Goal: Task Accomplishment & Management: Complete application form

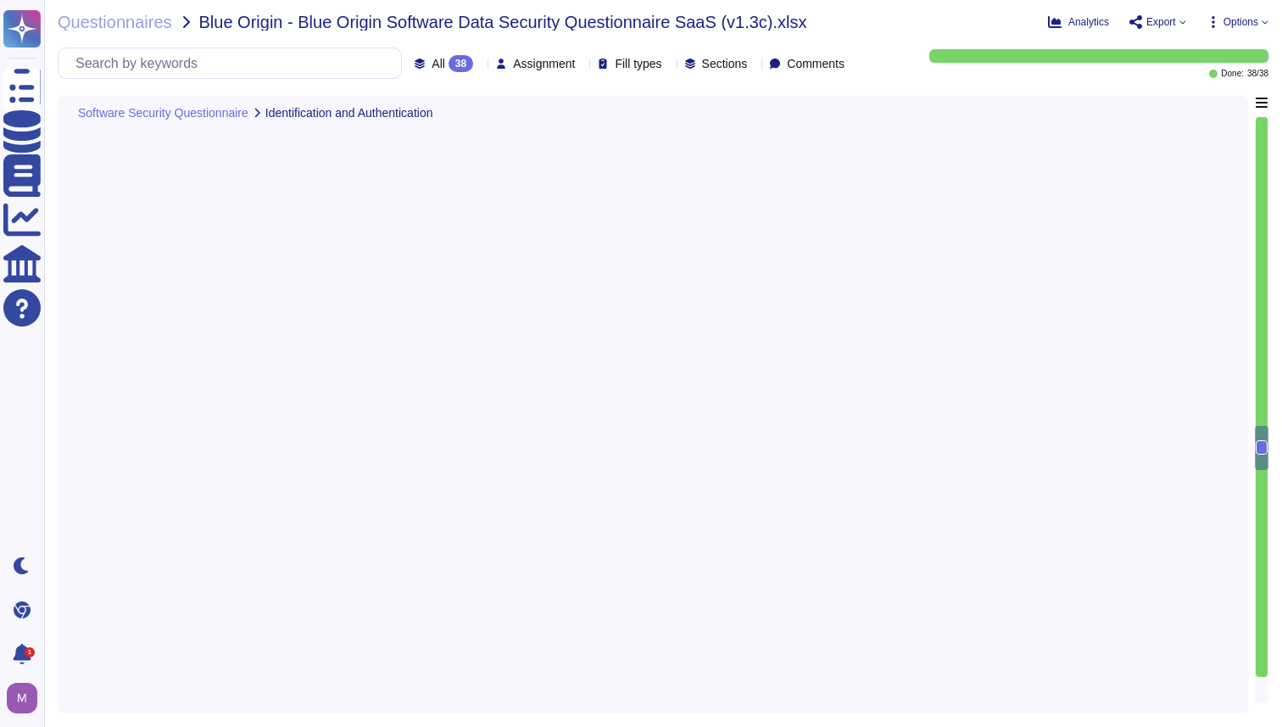
type textarea "SSO identity in which identity profiles are provided by the customer’s identity…"
type textarea "Yes, via Business IDs. Multi-factor authentication is available for client acco…"
type textarea "Password policies are dependent upon the authentication option chosen by the cu…"
type textarea "Counter (CTR) and Cipher Block Chaining (CBC) modes are acceptable if needed."
type textarea "Adobe restricts the use of shared and group authentication credentials. Authent…"
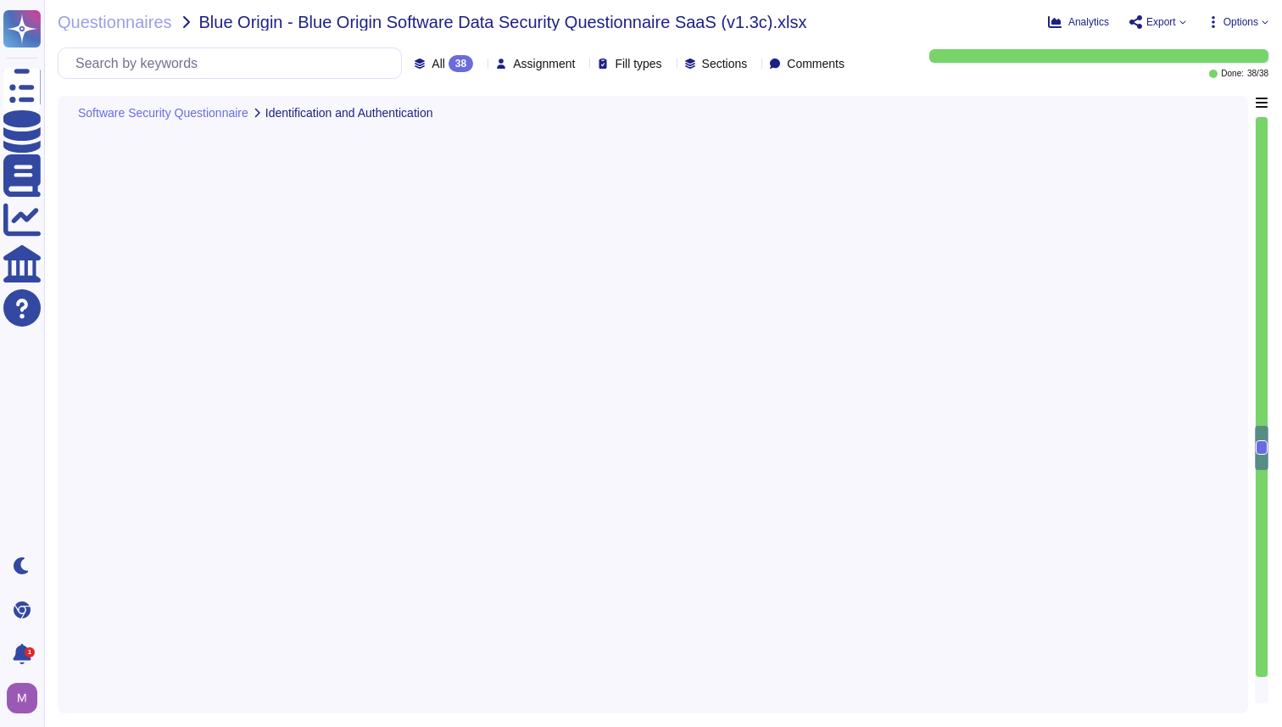
type textarea "Adobe restricts the use of shared and group authentication credentials. Authent…"
type textarea "Upon logon failure, the error message may describe the cause of the failure to …"
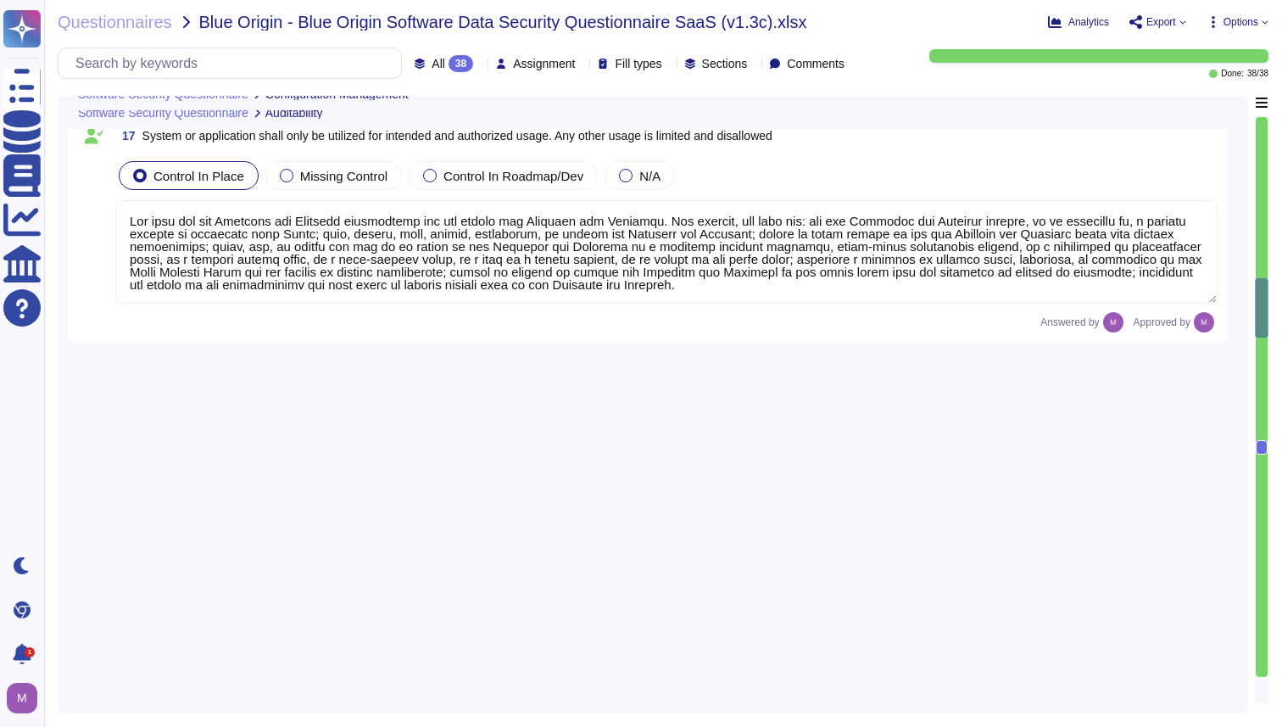
type textarea "All changes to user access rights are logged. ​​ The request for access and acc…"
type textarea "Logs identify or contain at least the following elements, directly or indirectl…"
type textarea "Generate reports and alerts to be evaluated and responded to as required. Logs …"
type textarea "Production systems are configured to sync with NTP servers. (See SOC 2 Control …"
type textarea "Access to audit logs is governed with Adobe's access management processes and i…"
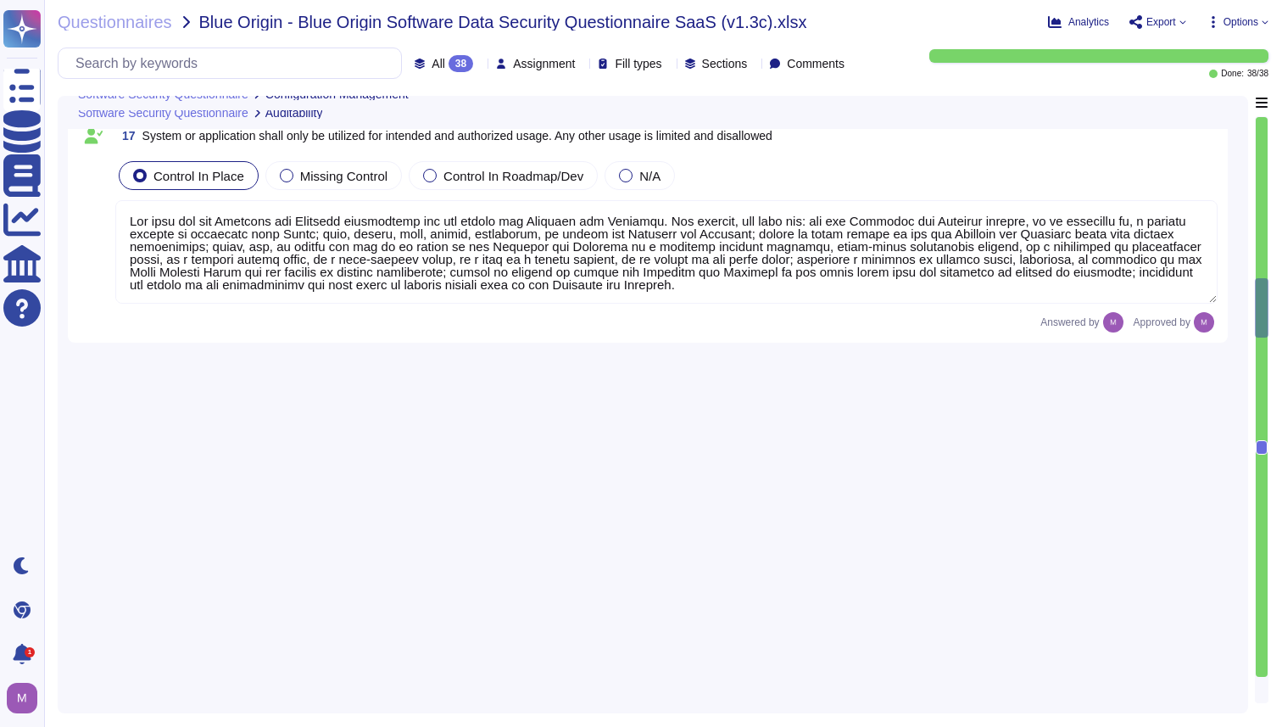
type textarea "Loremipsumdolo sitame (c.a. elits/doeius, tempor incidi utl et DOL/magnaali),En…"
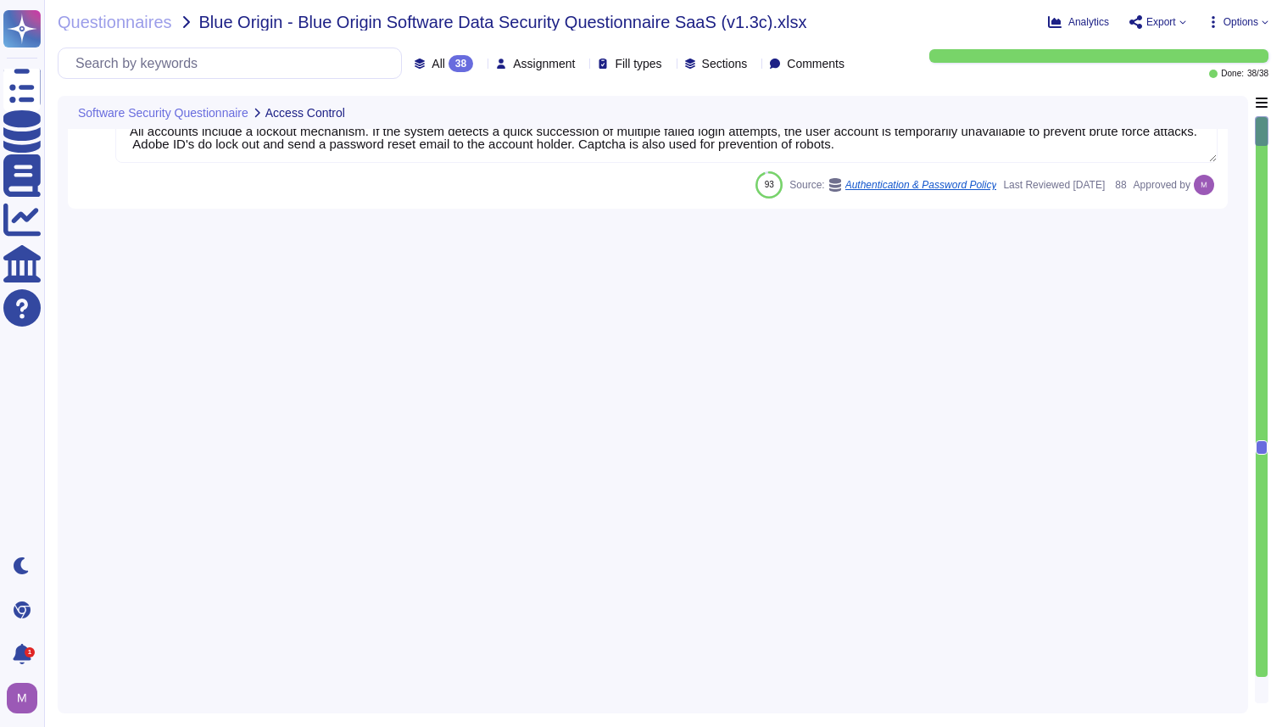
scroll to position [0, 0]
type textarea "Adobe's access control policies and standards ensure that users have the least …"
type textarea "Services and applications use IAM roles/profiles. Each application/service is o…"
type textarea "Inactive user IDs are deleted or disabled [DATE]."
type textarea "All accounts include a lockout mechanism. If the system detects a quick success…"
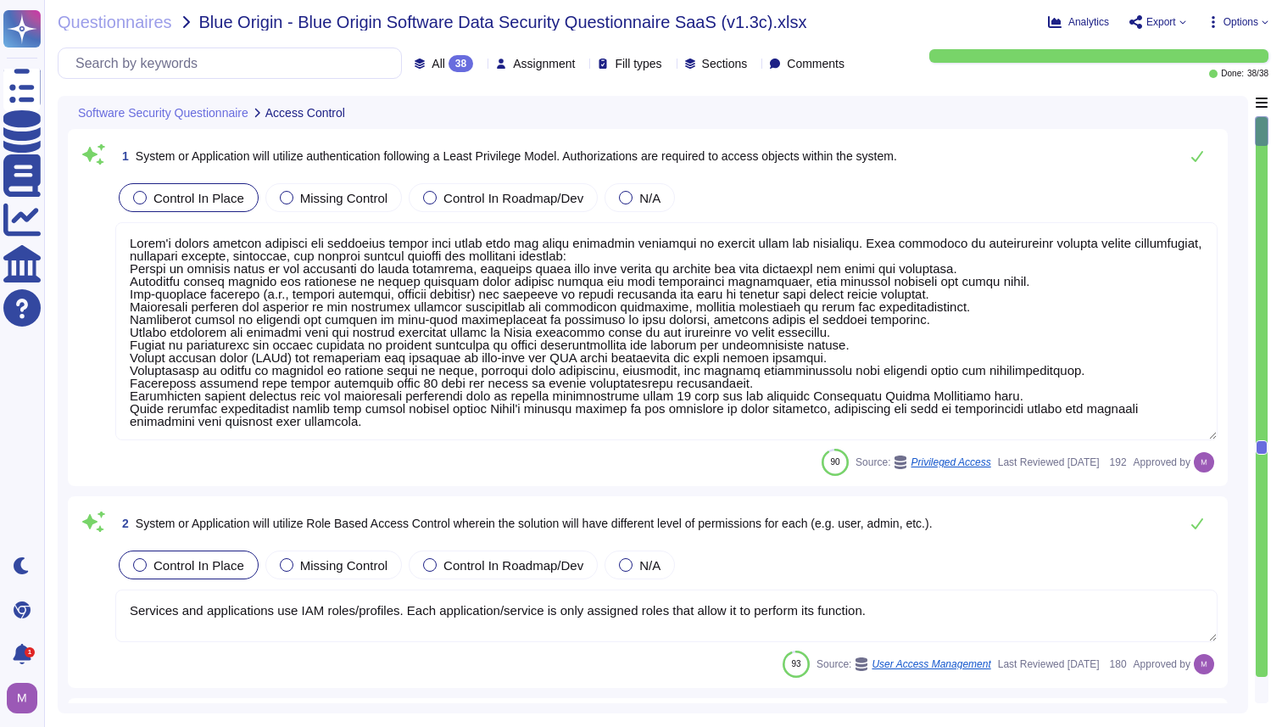
click at [544, 343] on textarea at bounding box center [666, 331] width 1103 height 218
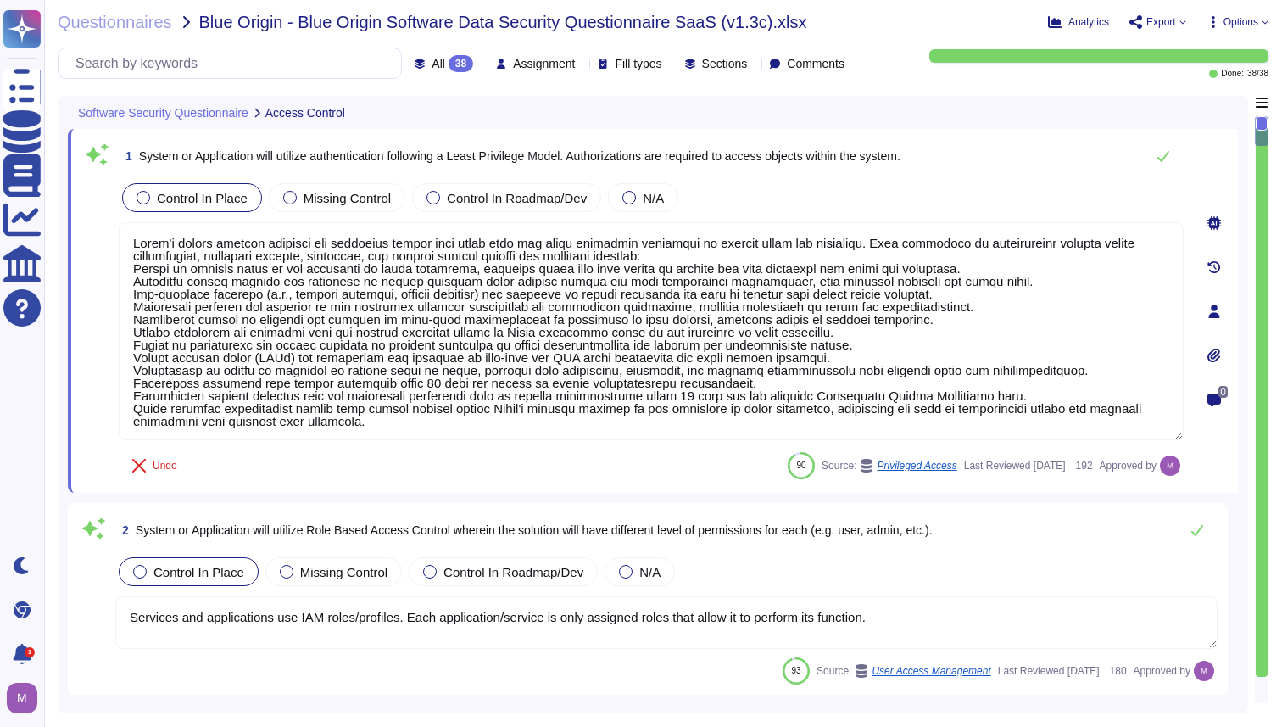
click at [1213, 240] on div at bounding box center [1215, 223] width 34 height 34
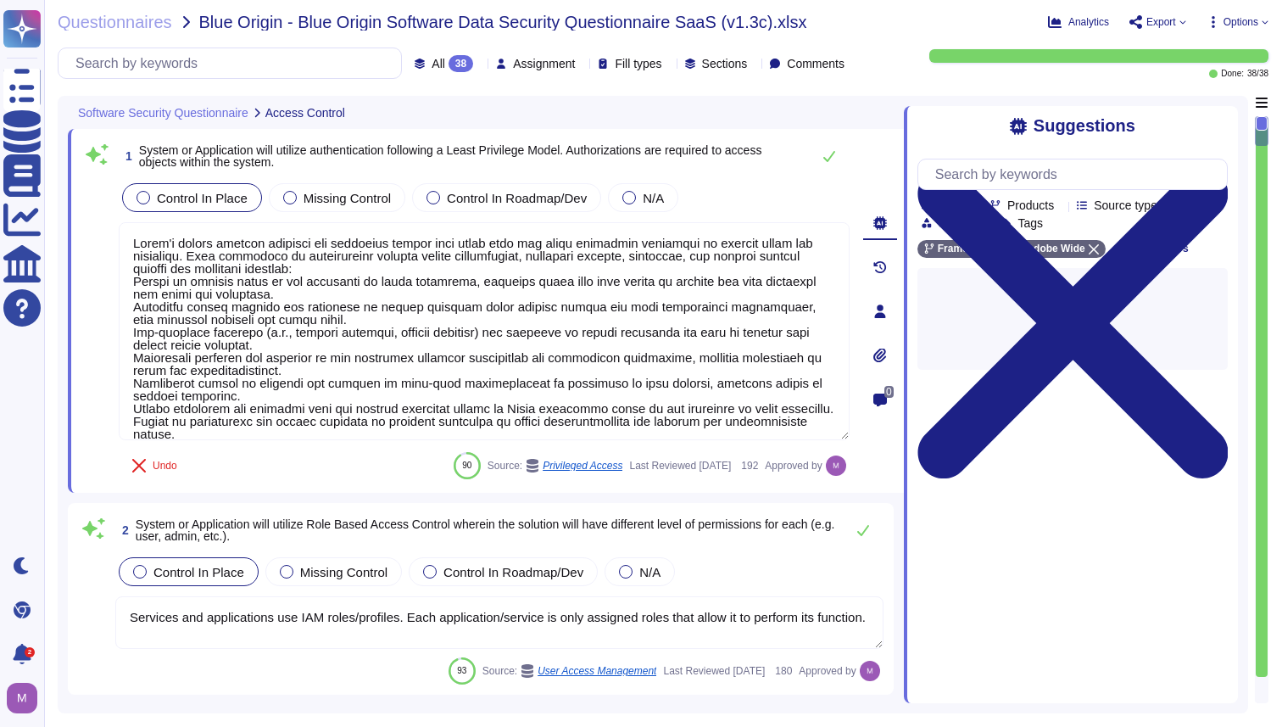
click at [1145, 211] on span "Source type" at bounding box center [1126, 205] width 64 height 12
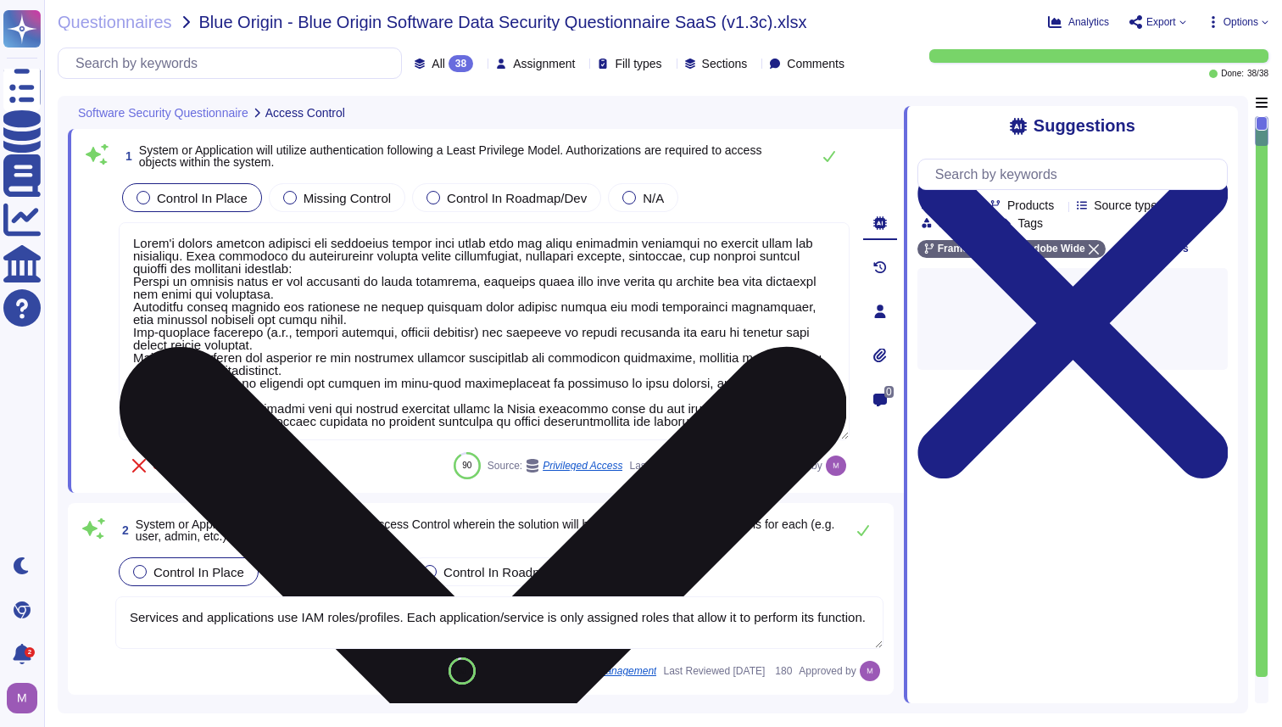
click at [661, 368] on textarea at bounding box center [484, 331] width 731 height 218
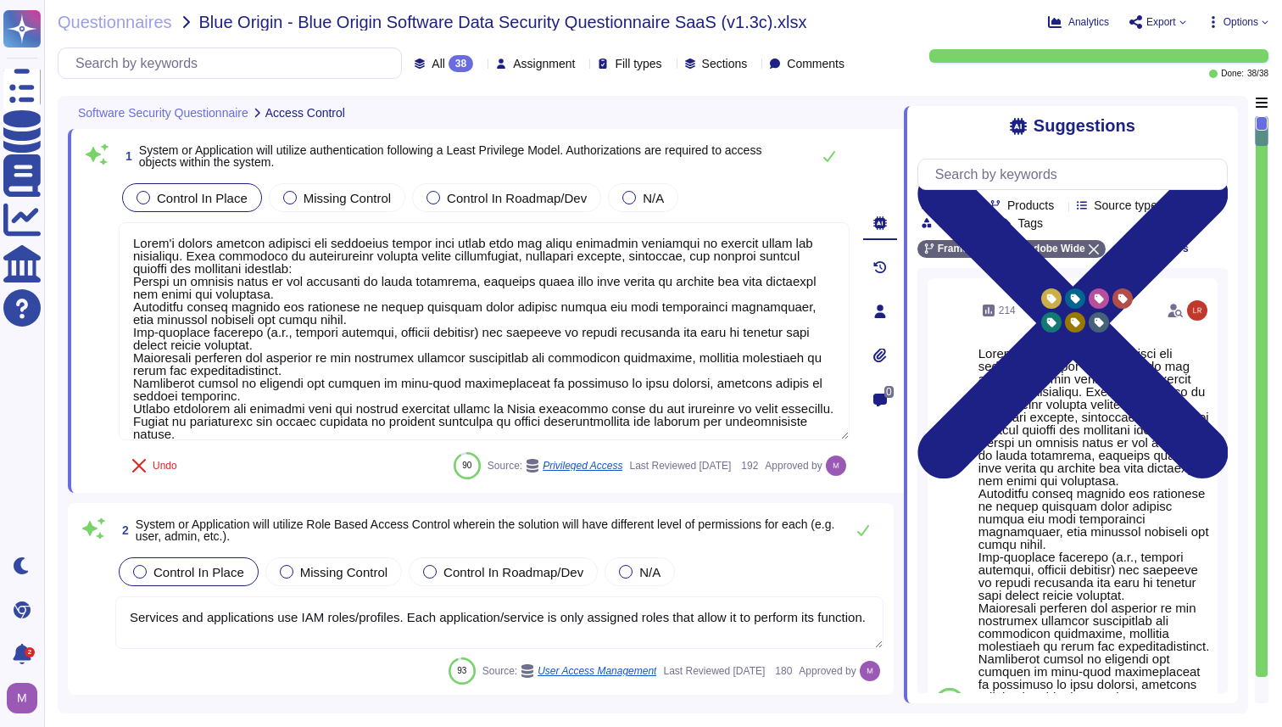
click at [1061, 211] on div "Products" at bounding box center [1026, 204] width 70 height 13
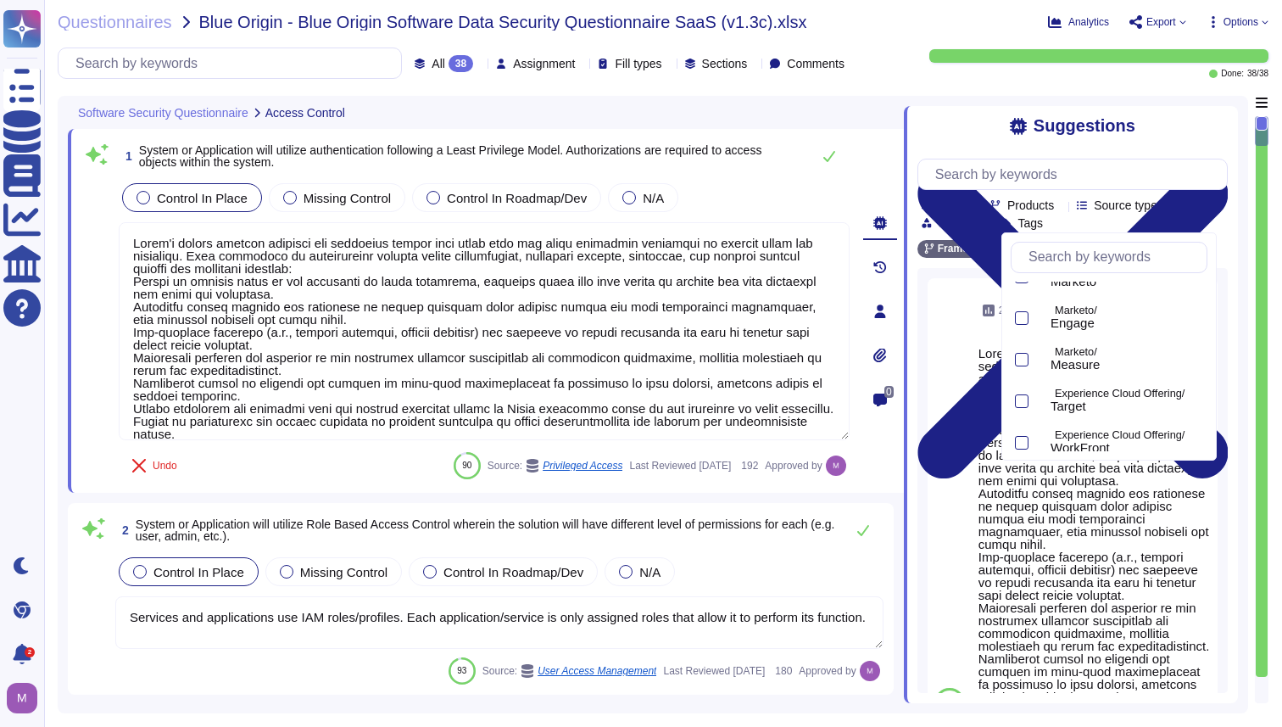
scroll to position [866, 0]
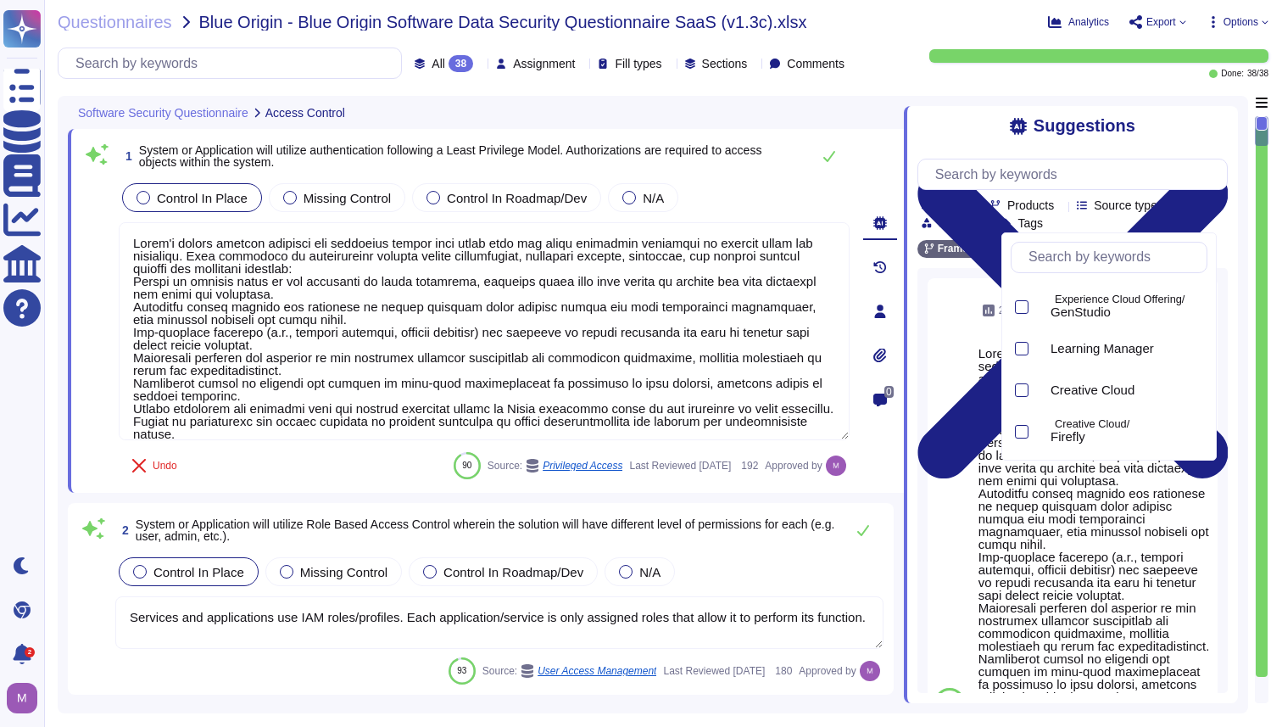
click at [1158, 211] on span "Source type" at bounding box center [1126, 205] width 64 height 12
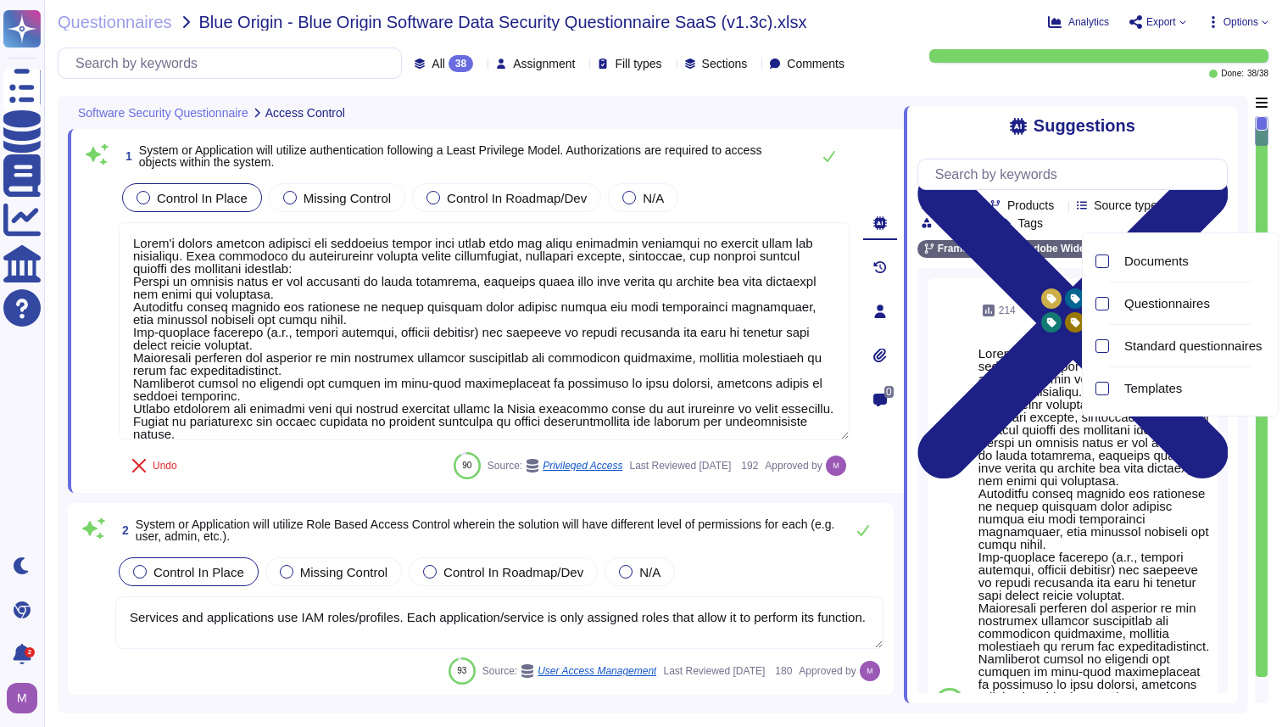
click at [974, 211] on div "Team" at bounding box center [948, 204] width 53 height 13
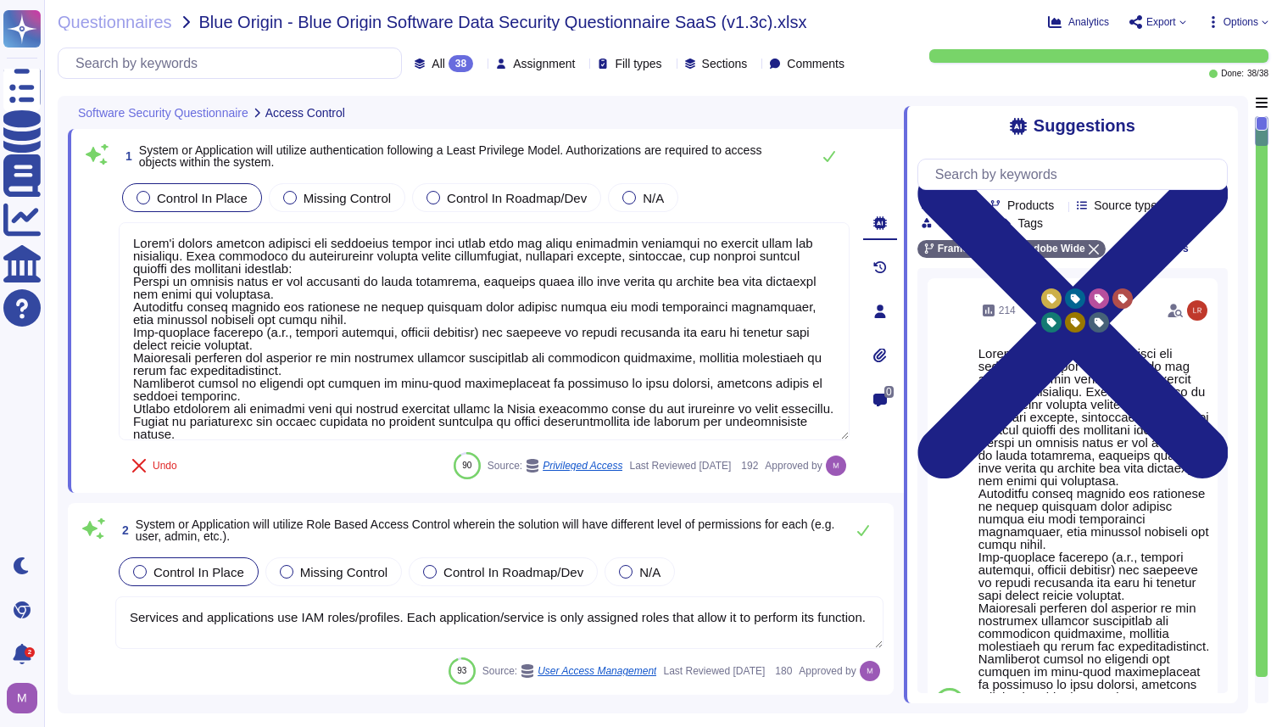
click at [1165, 148] on div "Suggestions Team Products Source type Section Tags FrameIO Adobe Wide Clear fil…" at bounding box center [1071, 404] width 334 height 597
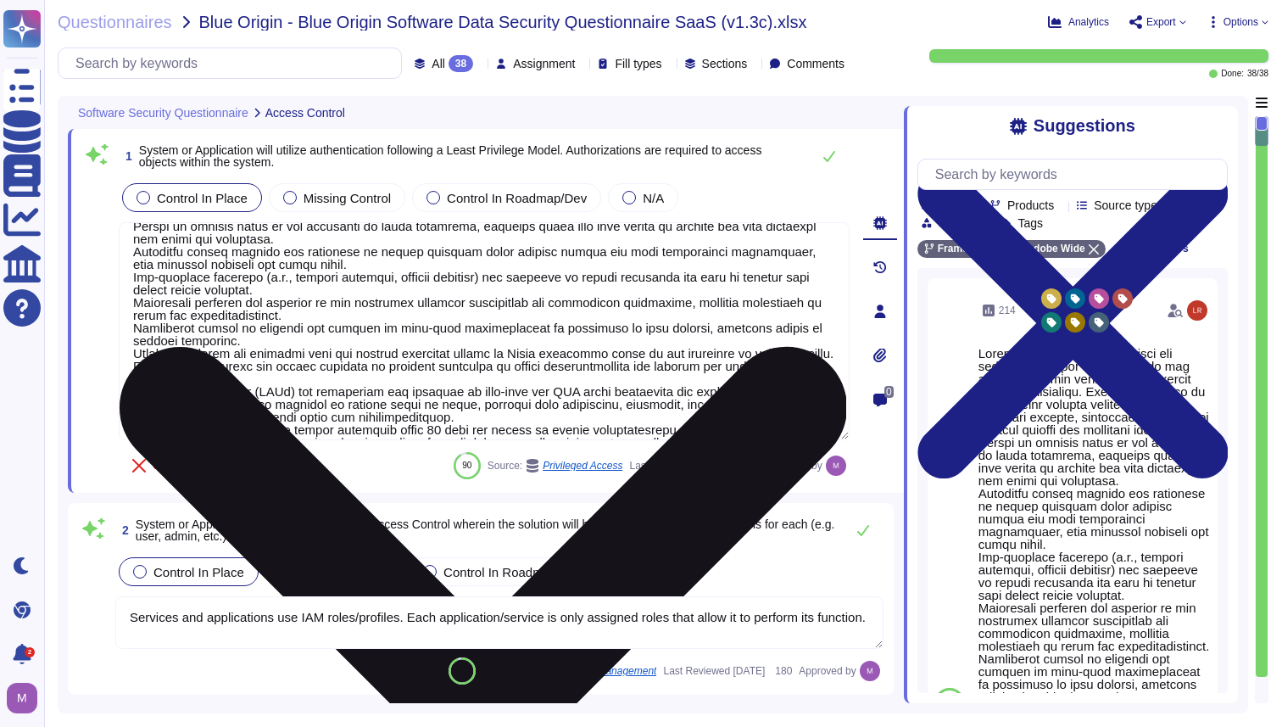
scroll to position [56, 0]
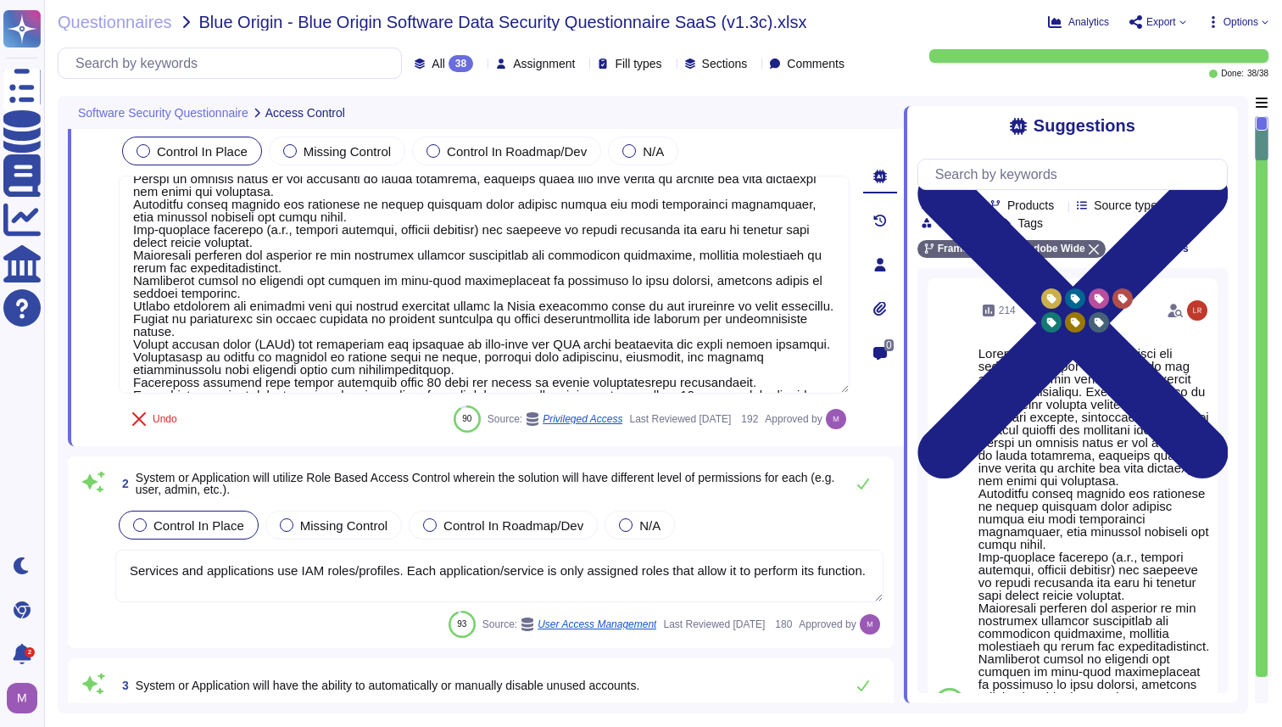
type textarea "Adobe does this when creating a remote connection from outside the corporate ne…"
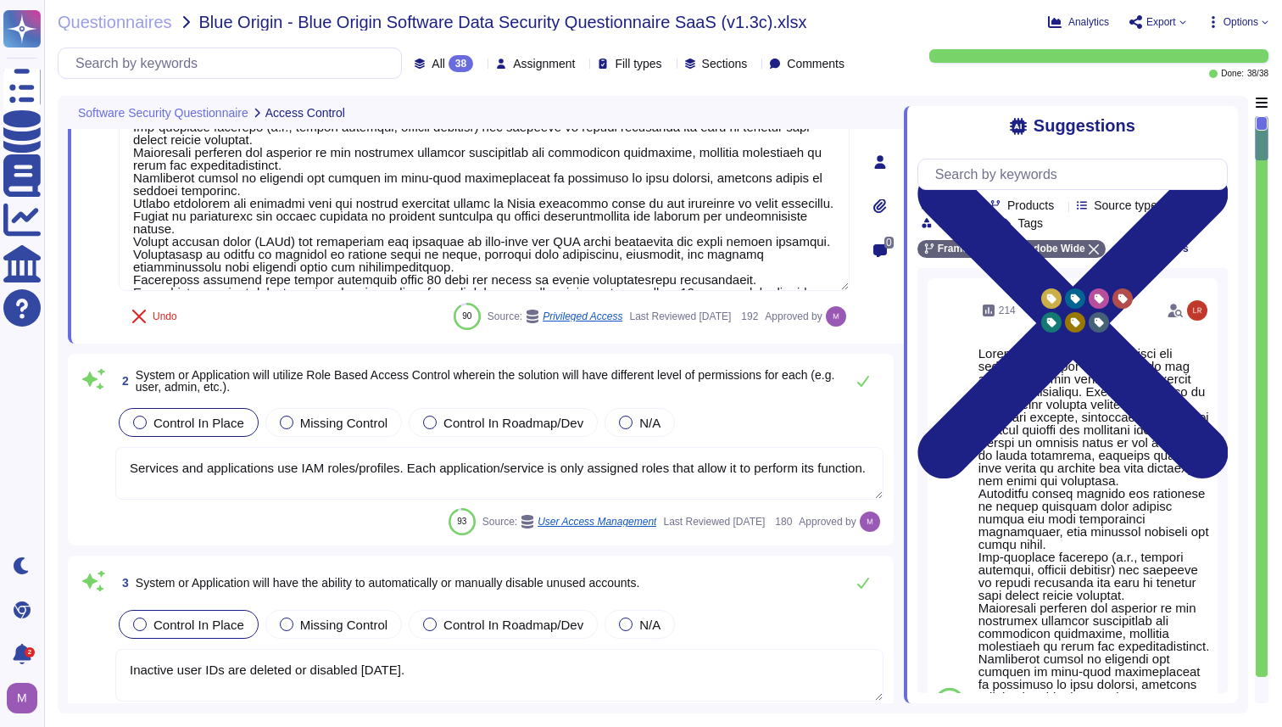
scroll to position [2, 0]
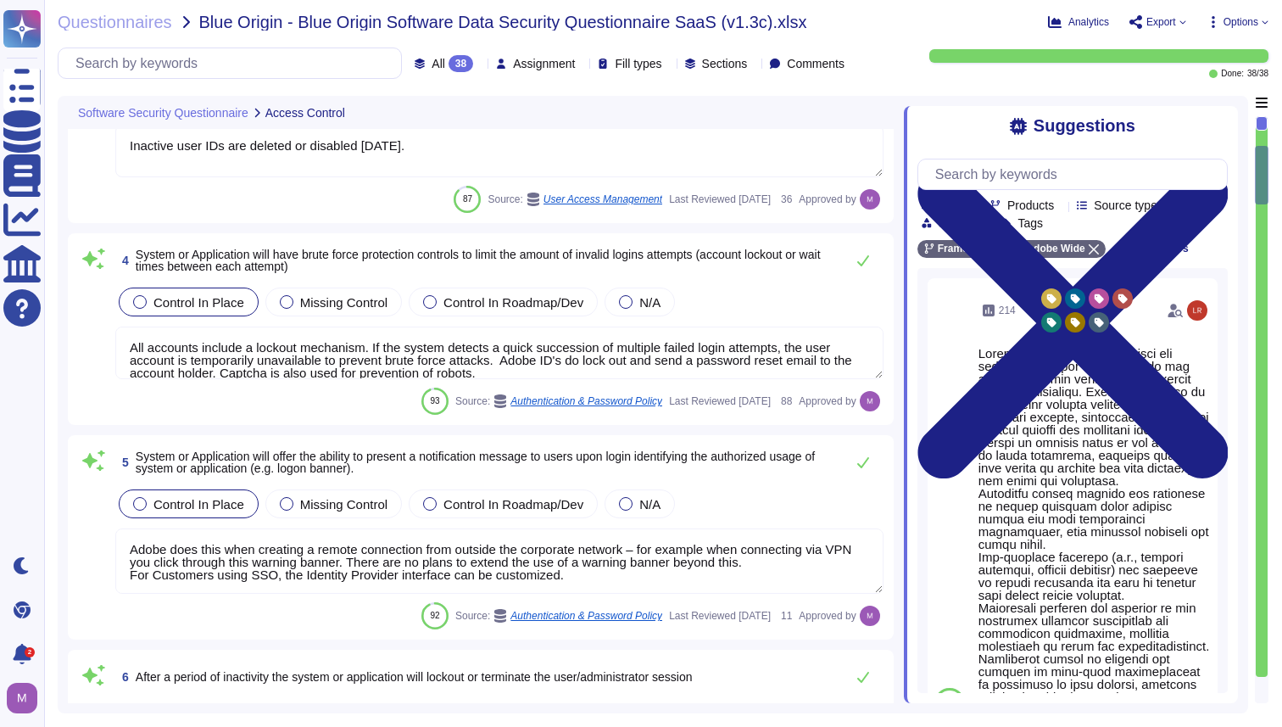
type textarea "The Adobe Admin Console supports several password protection levels and policie…"
type textarea "Management communications to the servers occur over encrypted tunnels and sessi…"
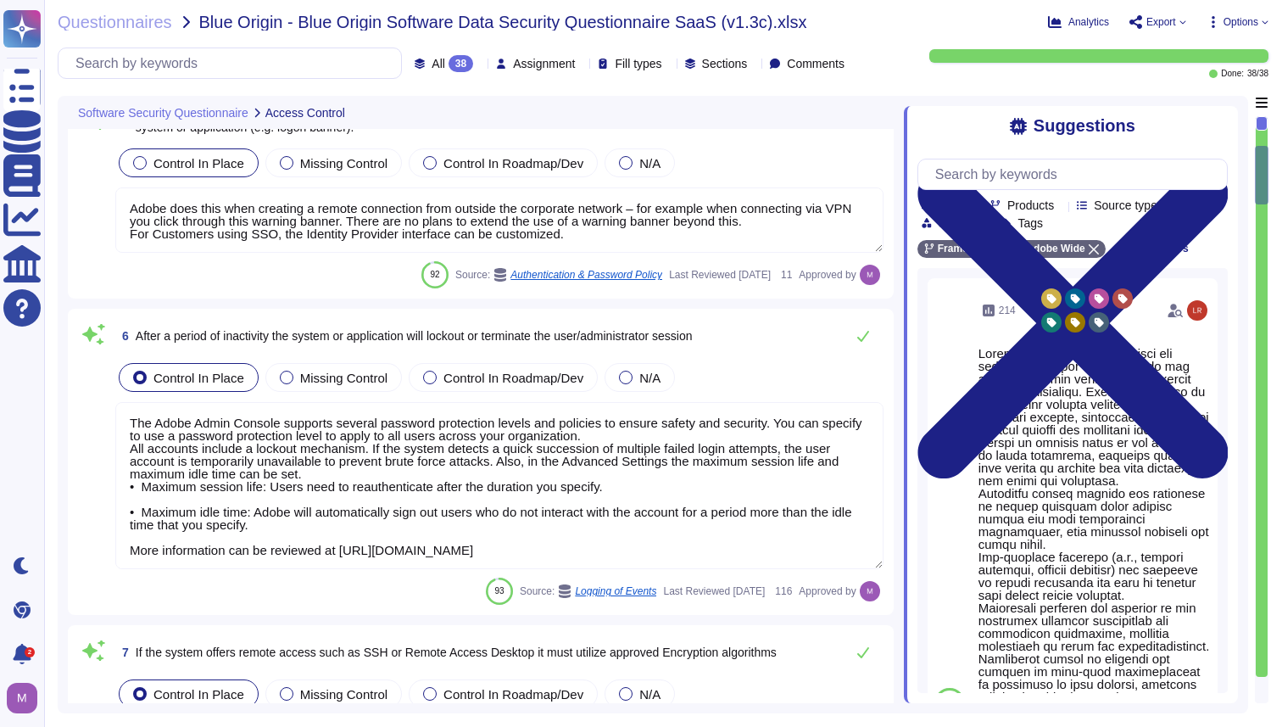
scroll to position [1076, 0]
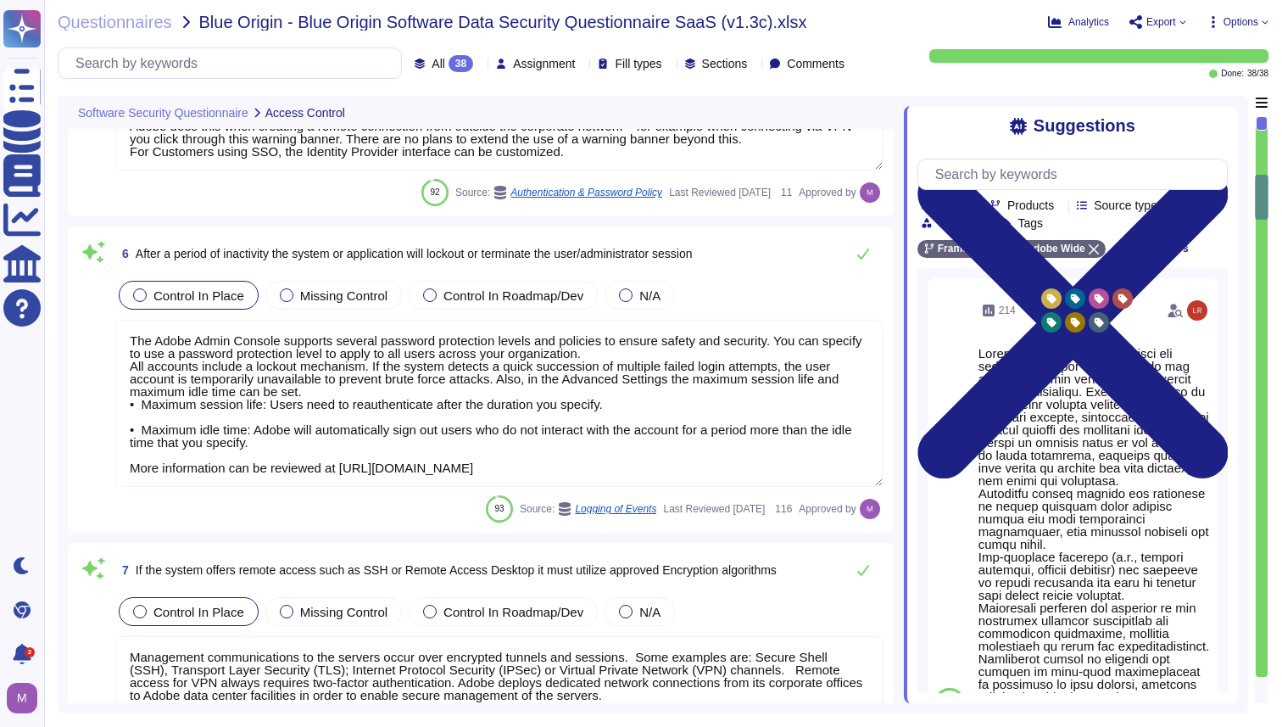
type textarea "Adobe utilizes cloud-native key management systems (KMS) and/or approved key re…"
type textarea "AirWatch Mobile Device Management (MDM) enables user to access the Adobe corpor…"
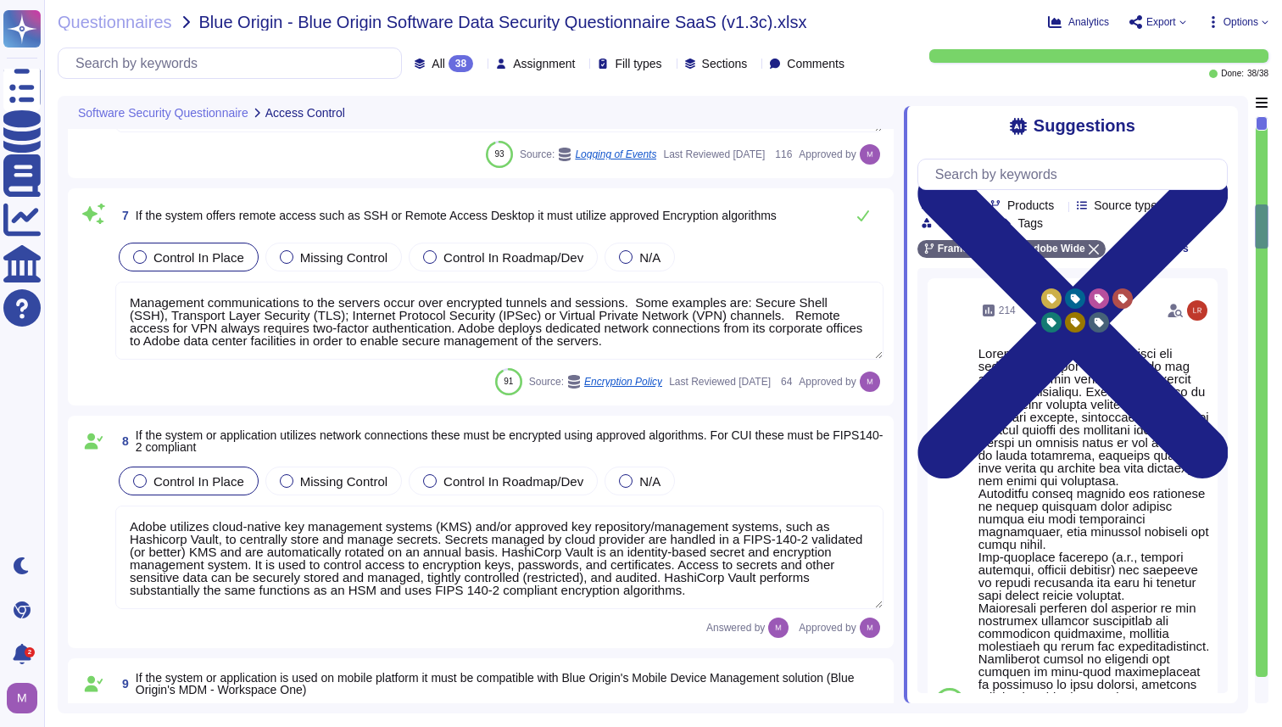
type textarea "Services and applications use IAM roles/profiles. Each application/service is o…"
type textarea "All changes to user access rights are logged. ​​ The request for access and acc…"
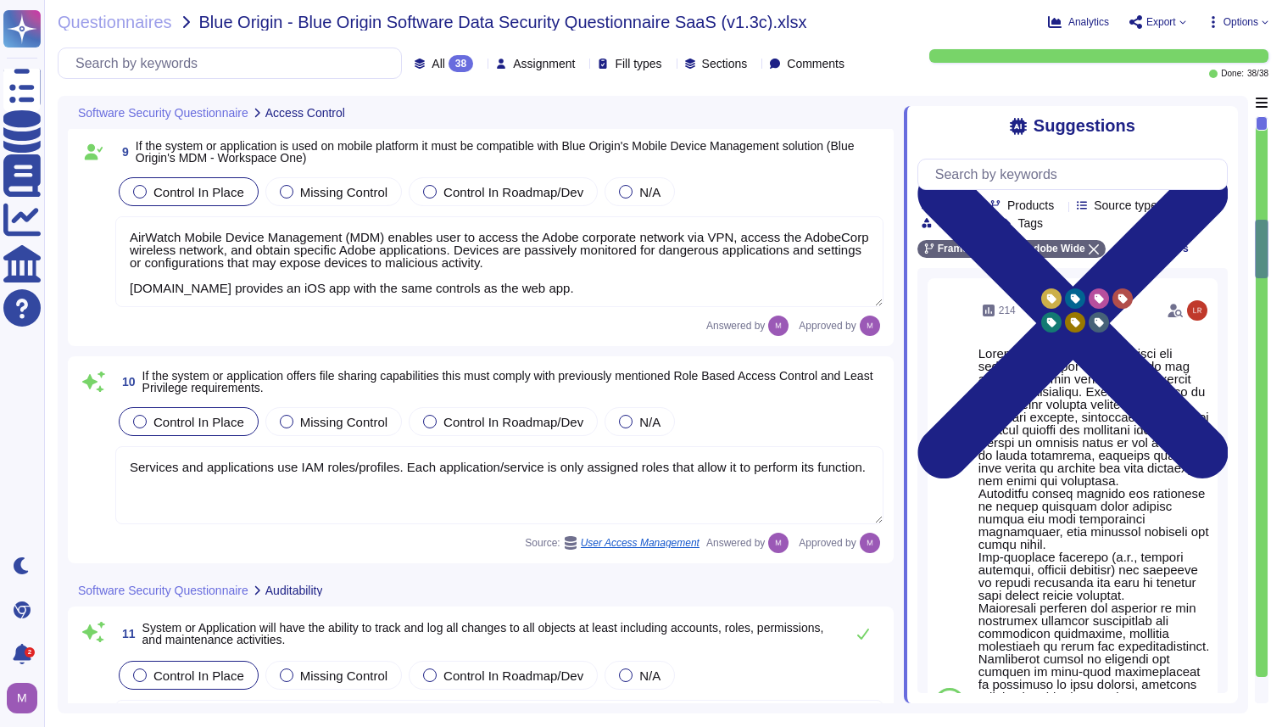
type textarea "Logs identify or contain at least the following elements, directly or indirectl…"
type textarea "Generate reports and alerts to be evaluated and responded to as required. Logs …"
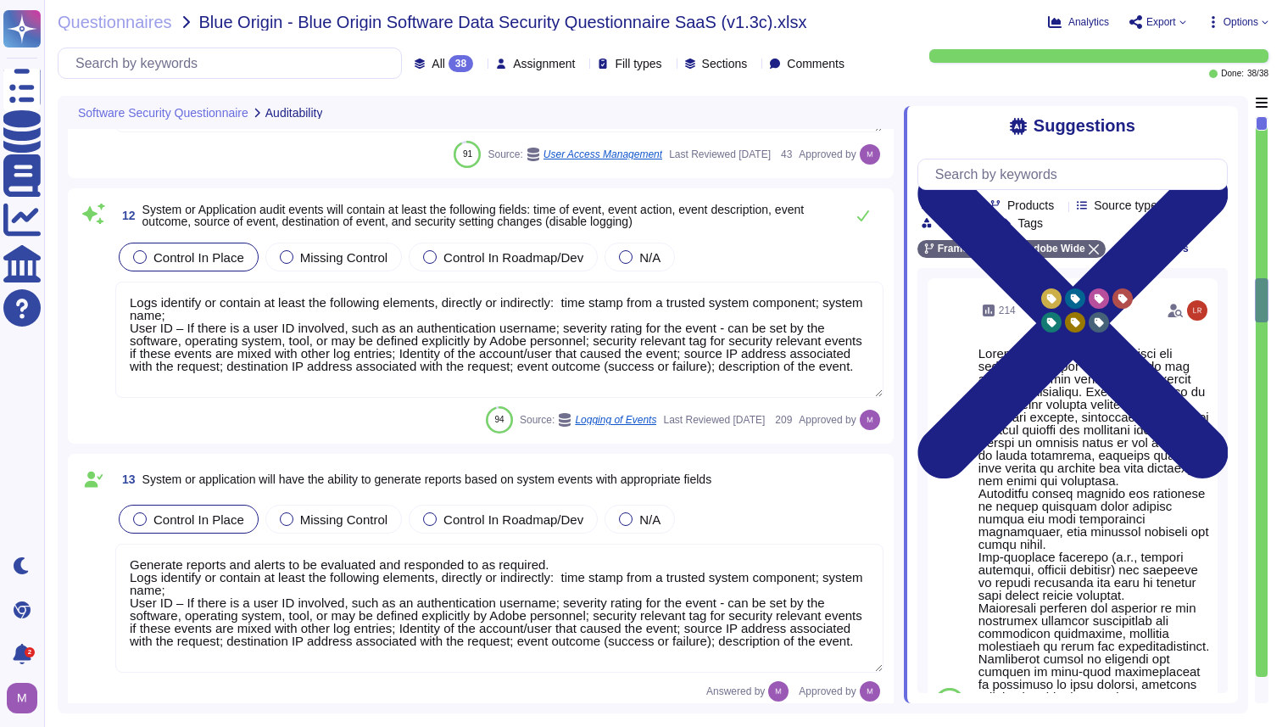
type textarea "Production systems are configured to sync with NTP servers. (See SOC 2 Control …"
type textarea "Access to audit logs is governed with Adobe's access management processes and i…"
type textarea "Loremipsumdolo sitame (c.a. elits/doeius, tempor incidi utl et DOL/magnaali),En…"
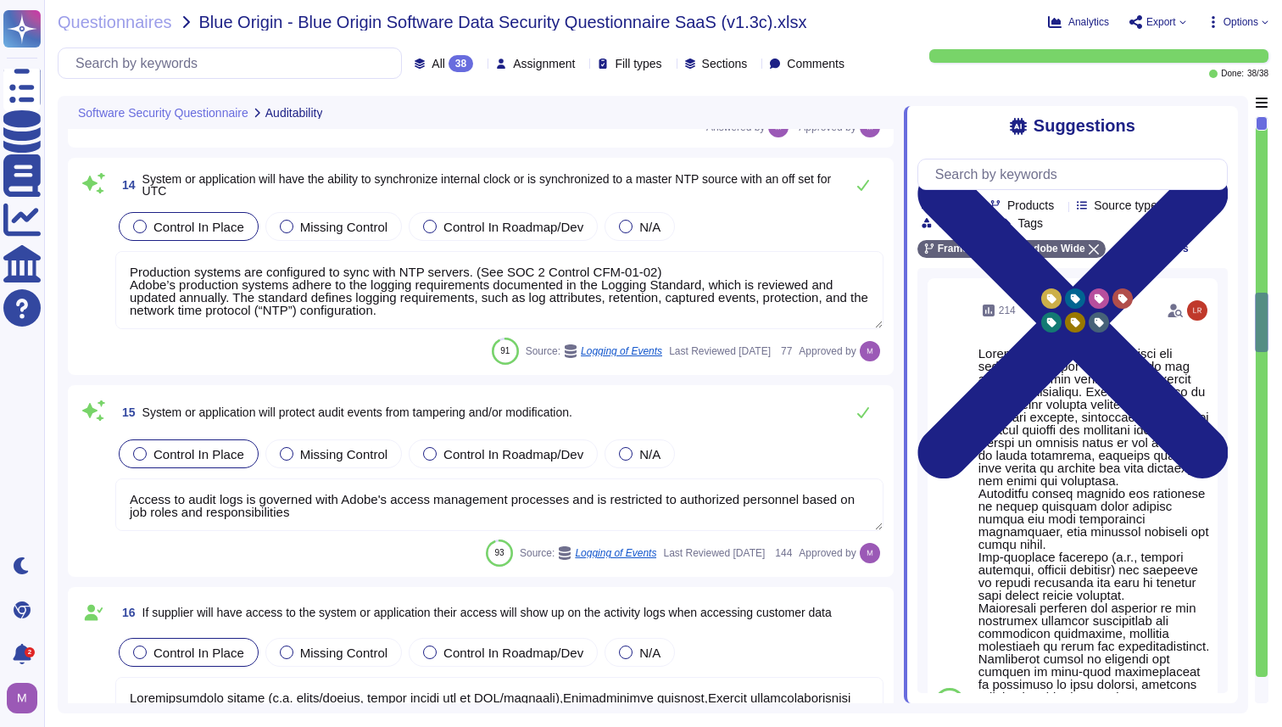
type textarea "You must use the Services and Software responsibly and not misuse the Services …"
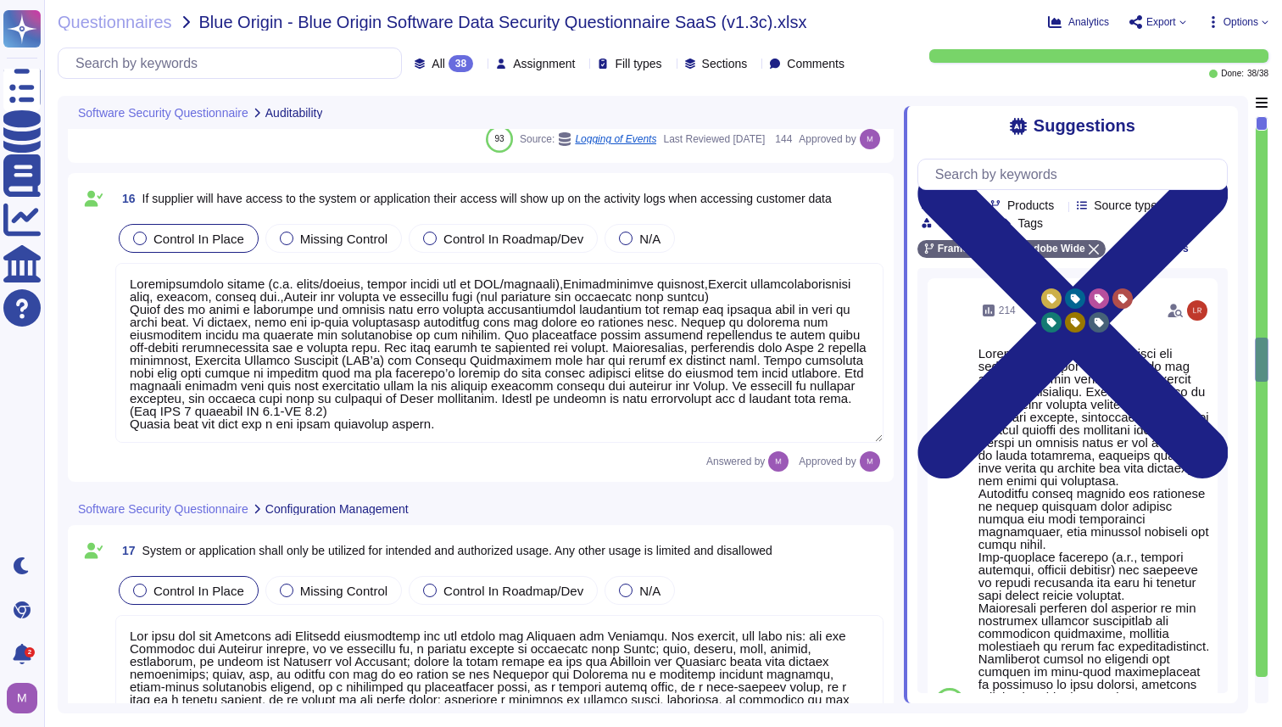
type textarea "Adobe supports business continuity through a defined and managed set of process…"
type textarea "Adobe performs periodic backups or has implemented failover technology of criti…"
type textarea "SSO identity in which identity profiles are provided by the customer’s identity…"
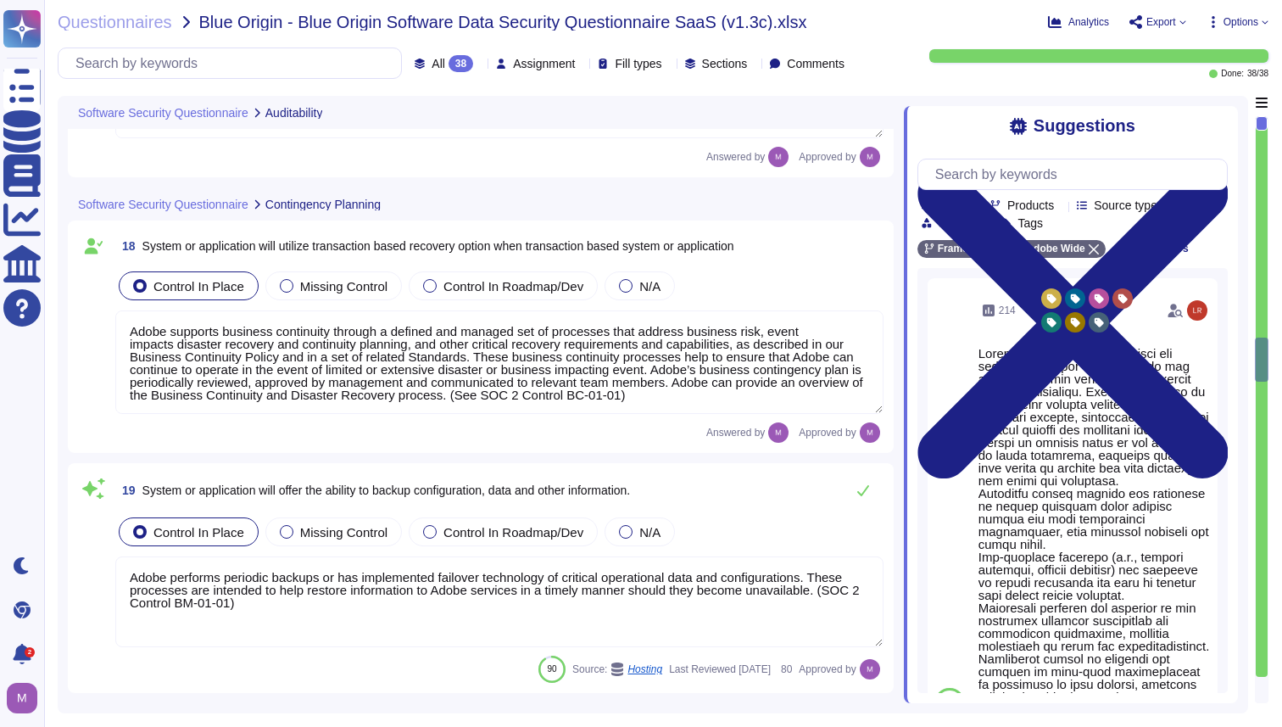
scroll to position [4091, 0]
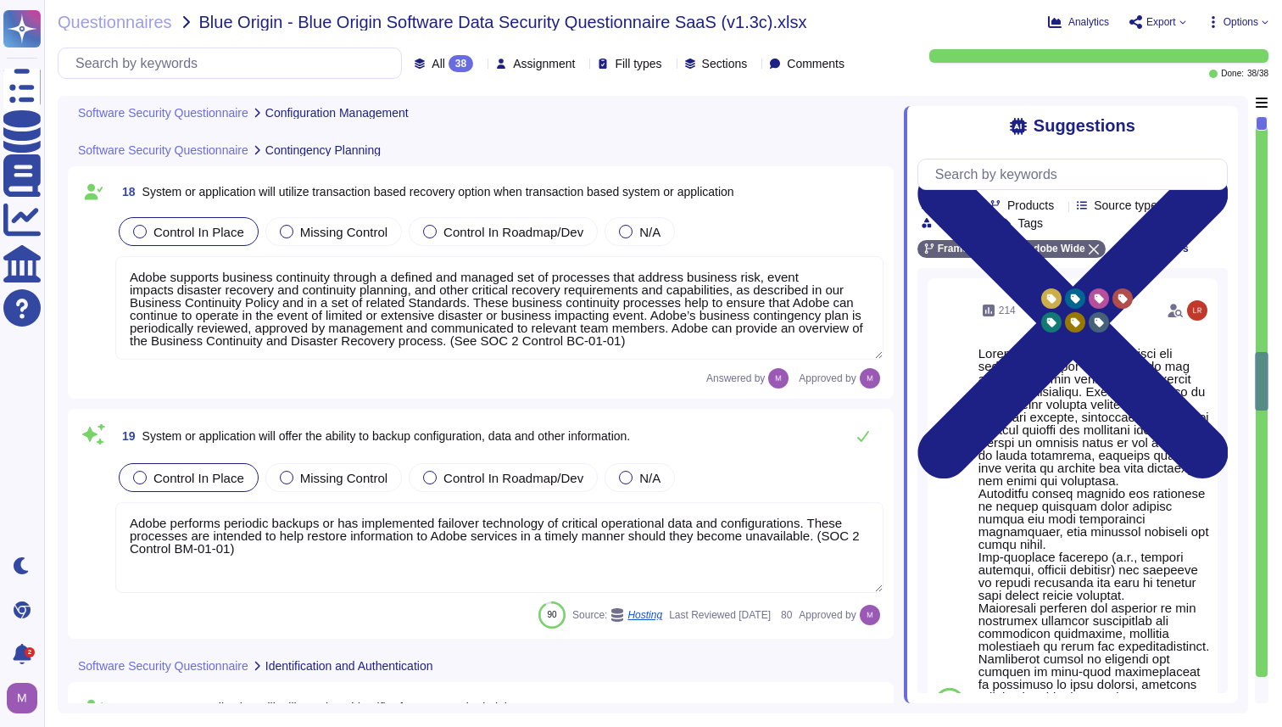
type textarea "Yes, via Business IDs. Multi-factor authentication is available for client acco…"
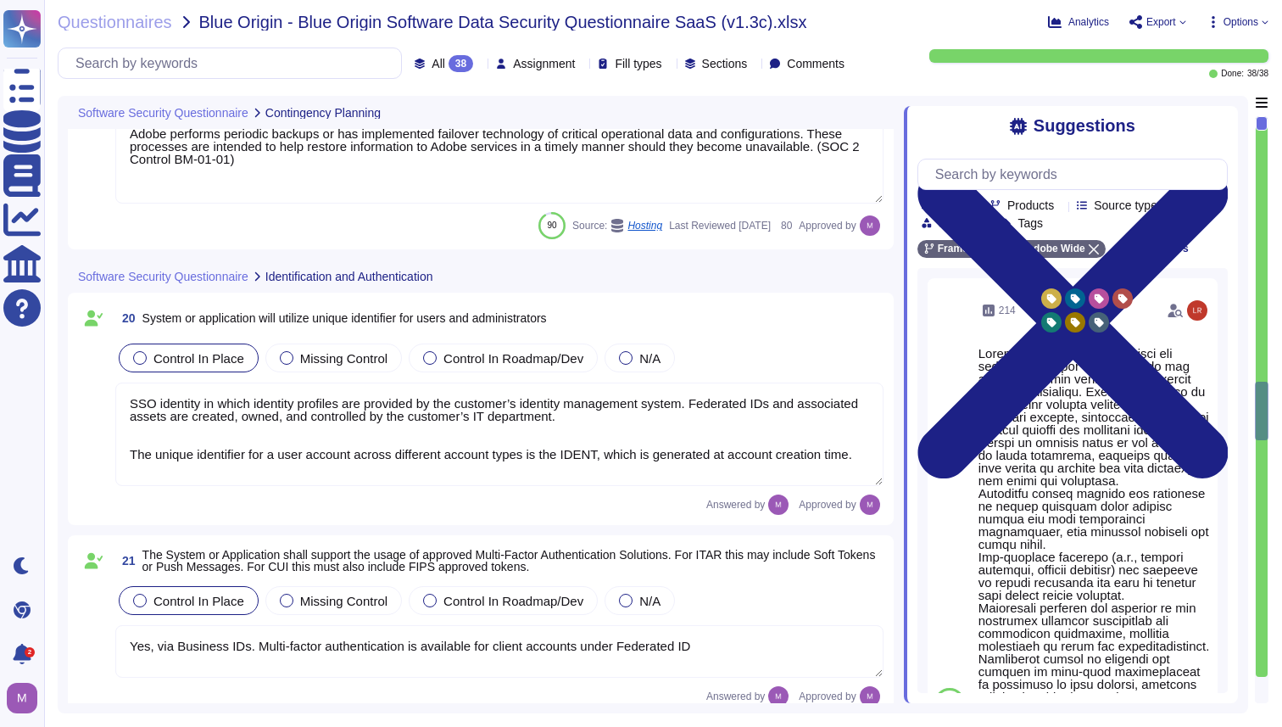
type textarea "Password policies are dependent upon the authentication option chosen by the cu…"
type textarea "Counter (CTR) and Cipher Block Chaining (CBC) modes are acceptable if needed."
type textarea "Adobe restricts the use of shared and group authentication credentials. Authent…"
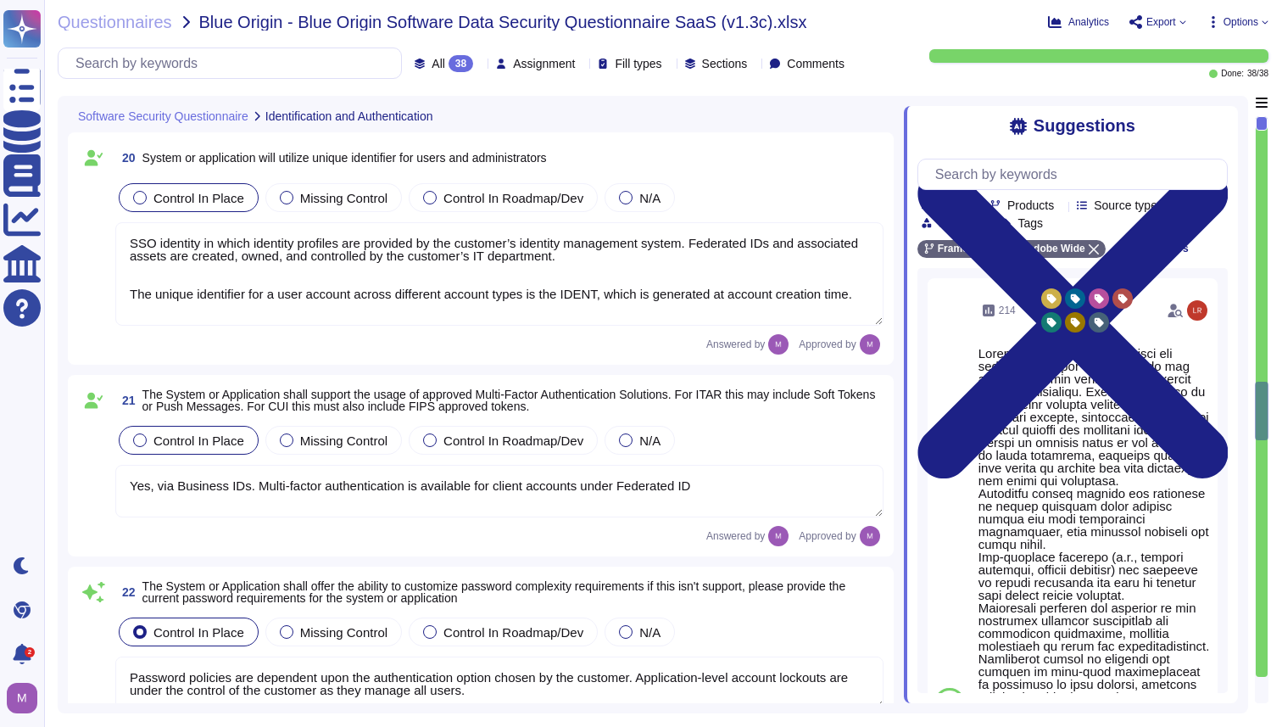
scroll to position [4682, 0]
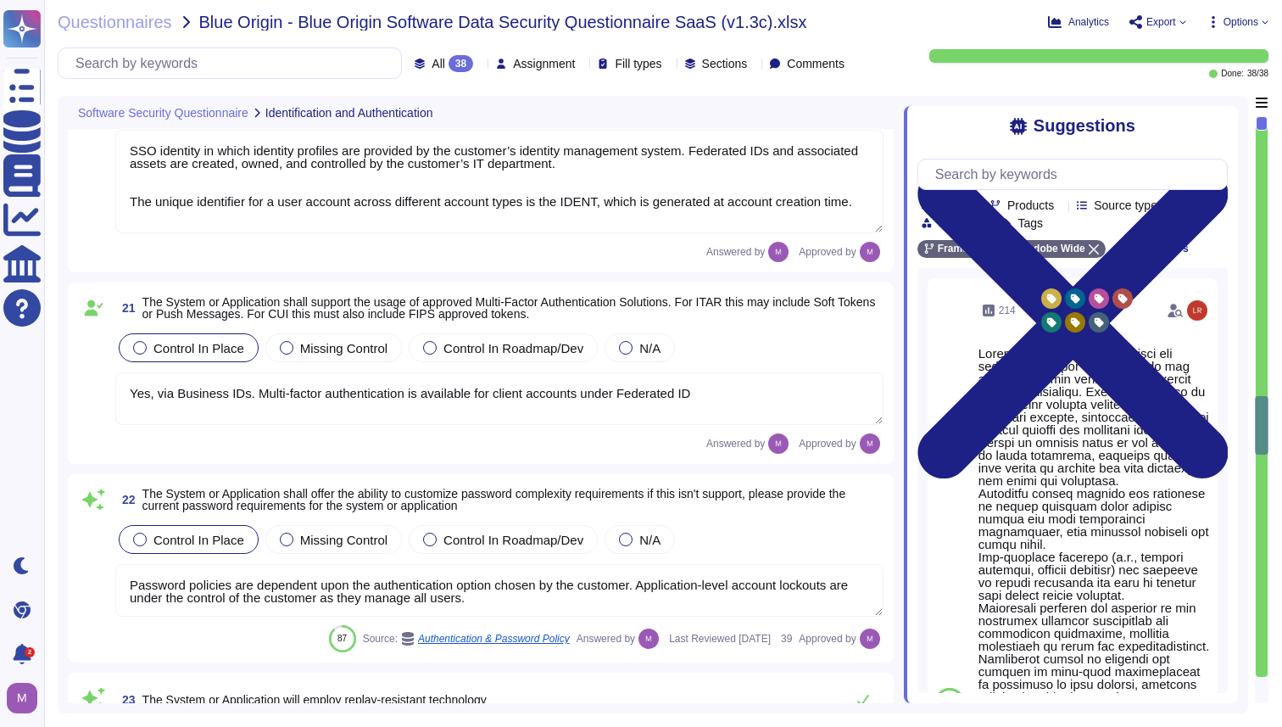
type textarea "Adobe restricts the use of shared and group authentication credentials. Authent…"
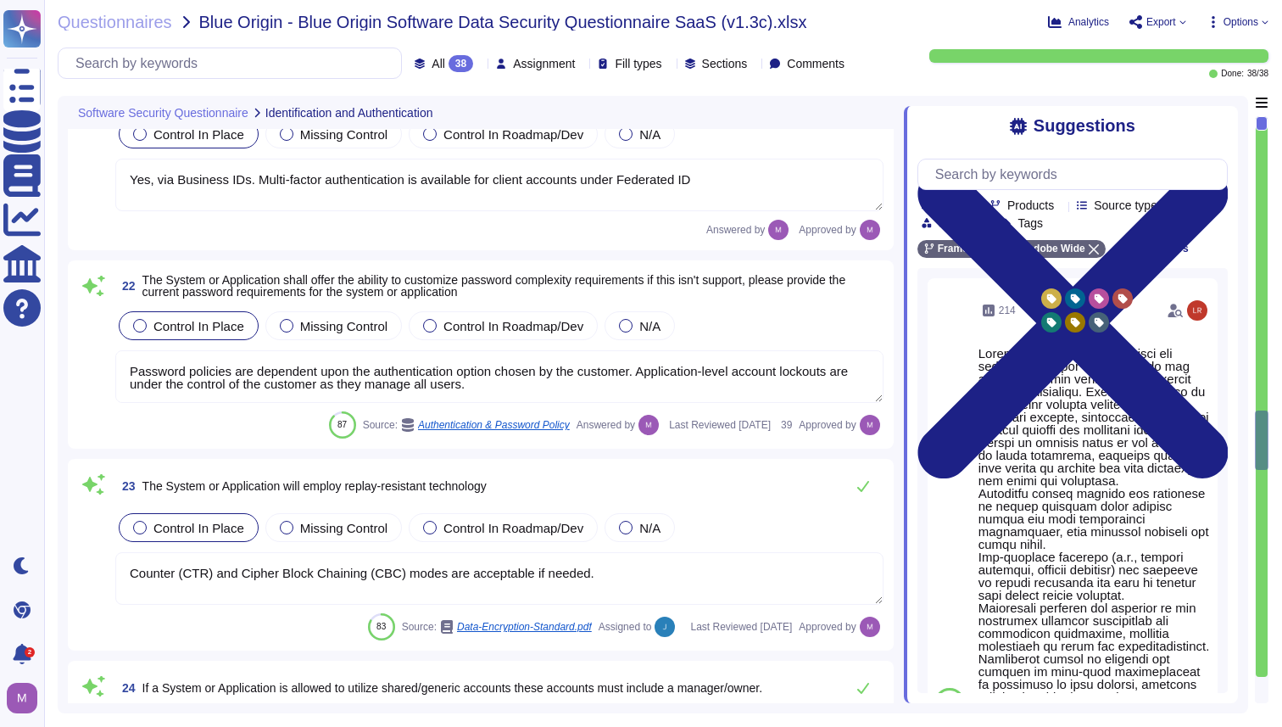
type textarea "Upon logon failure, the error message may describe the cause of the failure to …"
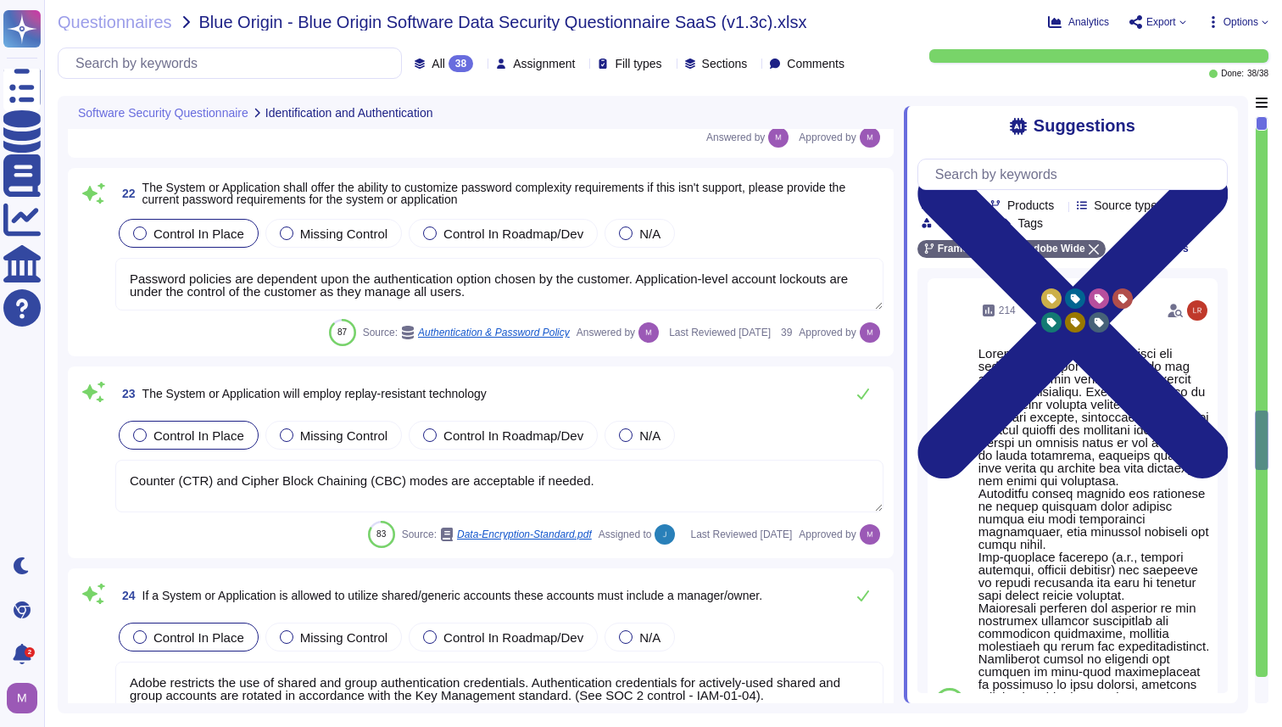
scroll to position [5020, 0]
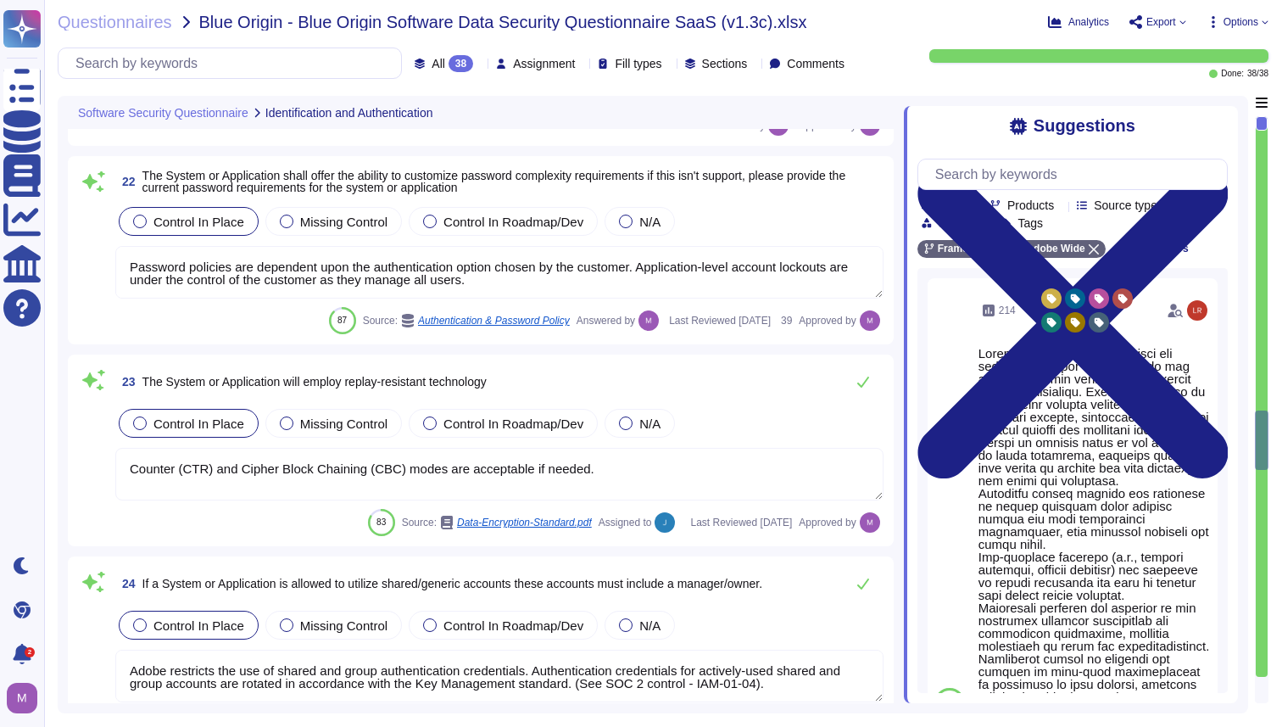
click at [662, 473] on textarea "Counter (CTR) and Cipher Block Chaining (CBC) modes are acceptable if needed." at bounding box center [499, 474] width 768 height 53
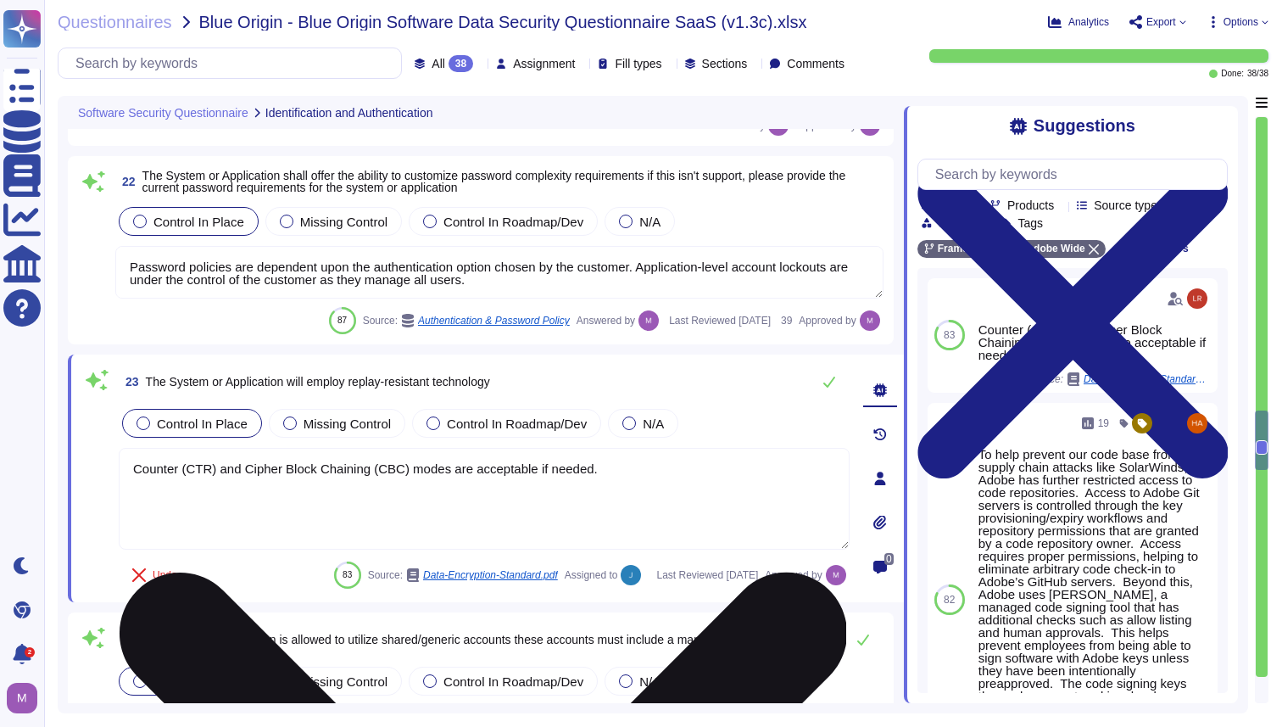
click at [662, 473] on textarea "Counter (CTR) and Cipher Block Chaining (CBC) modes are acceptable if needed." at bounding box center [484, 499] width 731 height 102
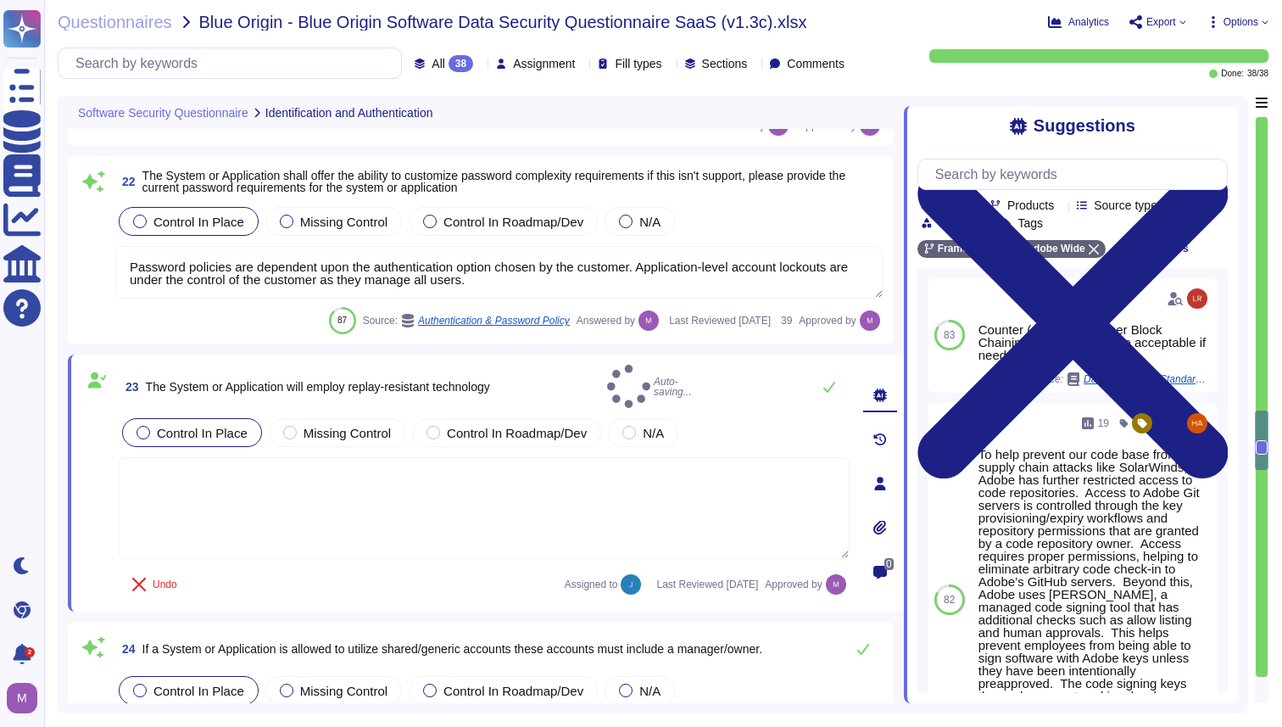
click at [809, 432] on div "Control In Place Missing Control Control In Roadmap/Dev N/A" at bounding box center [484, 433] width 731 height 36
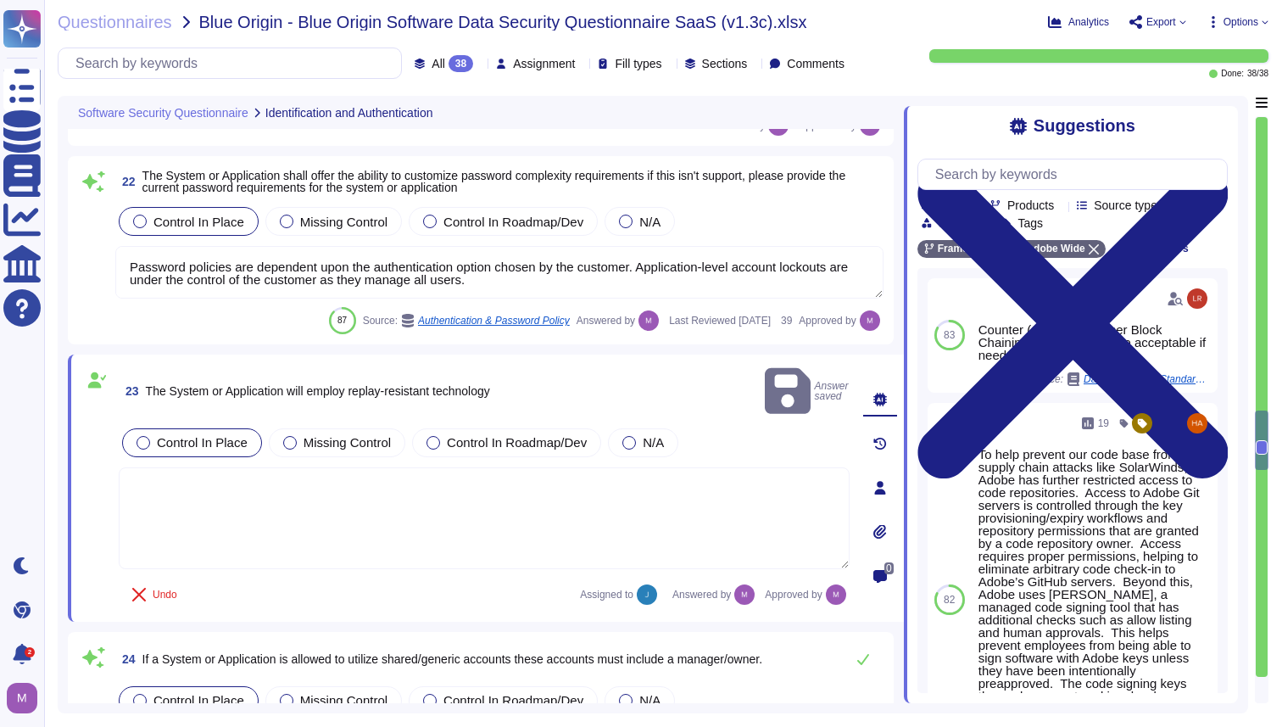
click at [782, 467] on textarea at bounding box center [484, 518] width 731 height 102
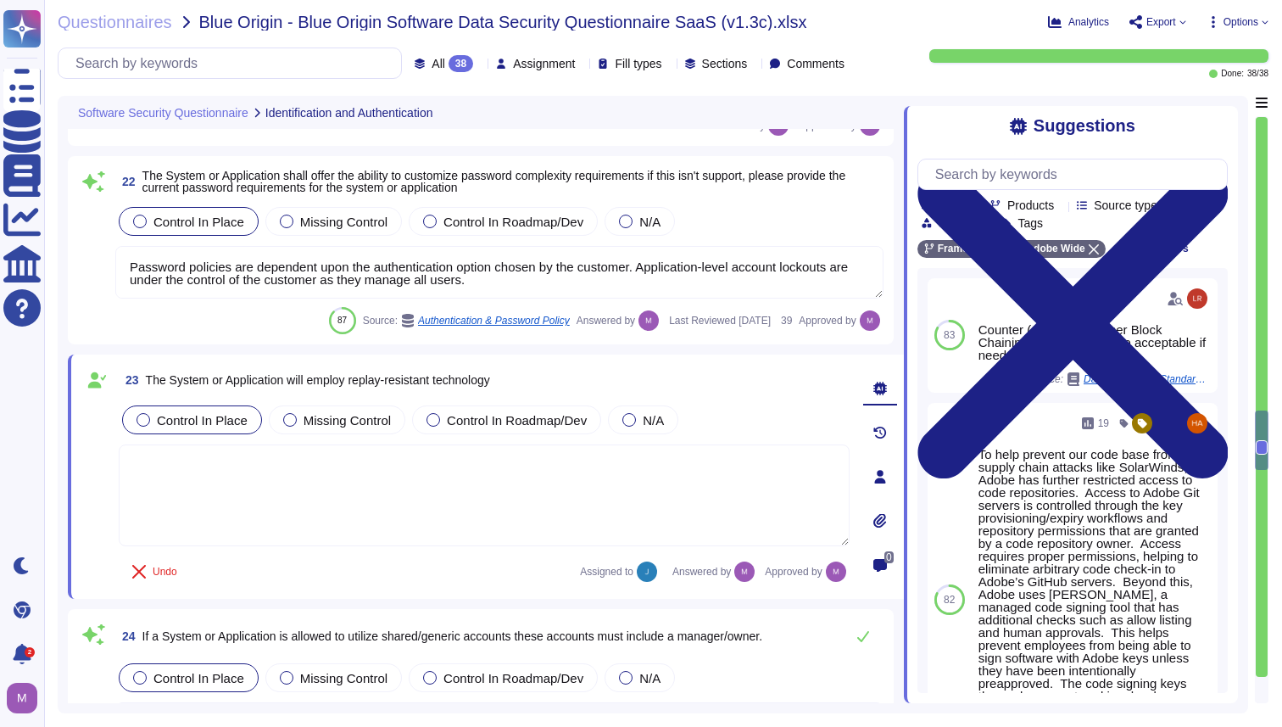
click at [89, 461] on span at bounding box center [96, 475] width 31 height 146
drag, startPoint x: 148, startPoint y: 385, endPoint x: 589, endPoint y: 397, distance: 440.4
click at [589, 395] on div "23 The System or Application will employ replay-resistant technology" at bounding box center [484, 380] width 731 height 31
copy span "The System or Application will employ replay-resistant technology"
click at [535, 500] on textarea at bounding box center [484, 495] width 731 height 102
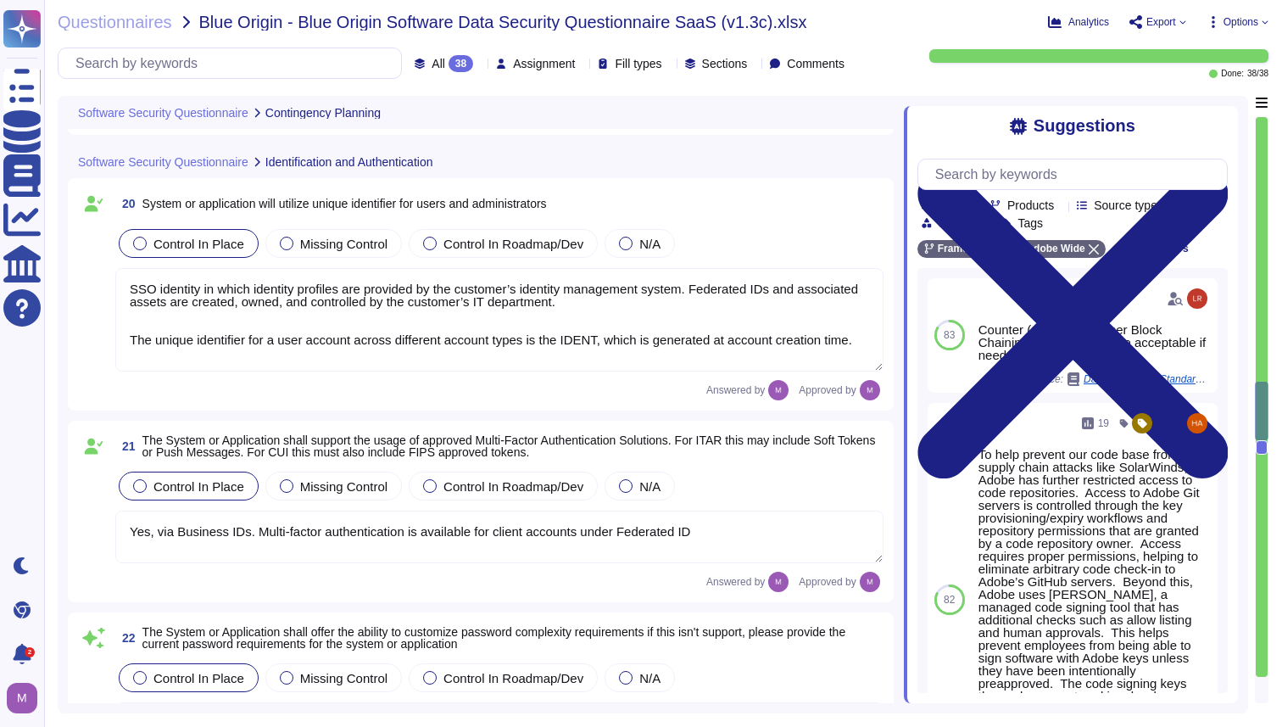
type textarea "Adobe supports business continuity through a defined and managed set of process…"
type textarea "Adobe performs periodic backups or has implemented failover technology of criti…"
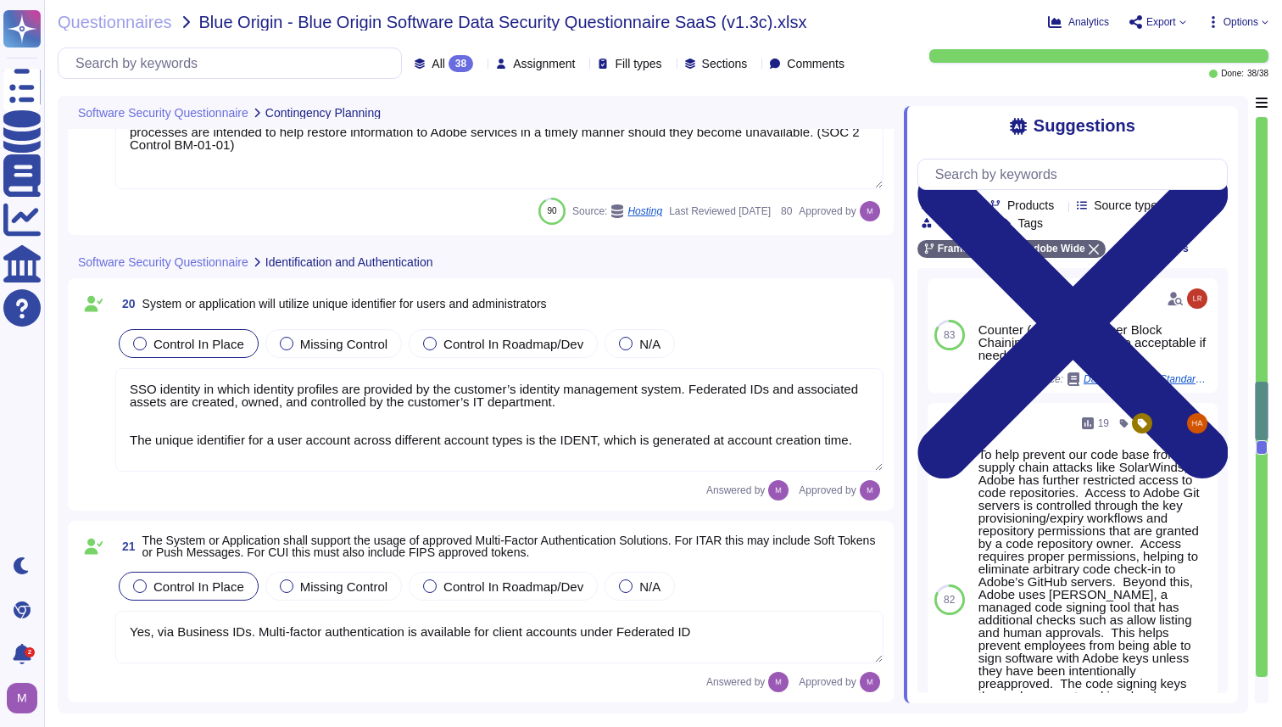
scroll to position [4437, 0]
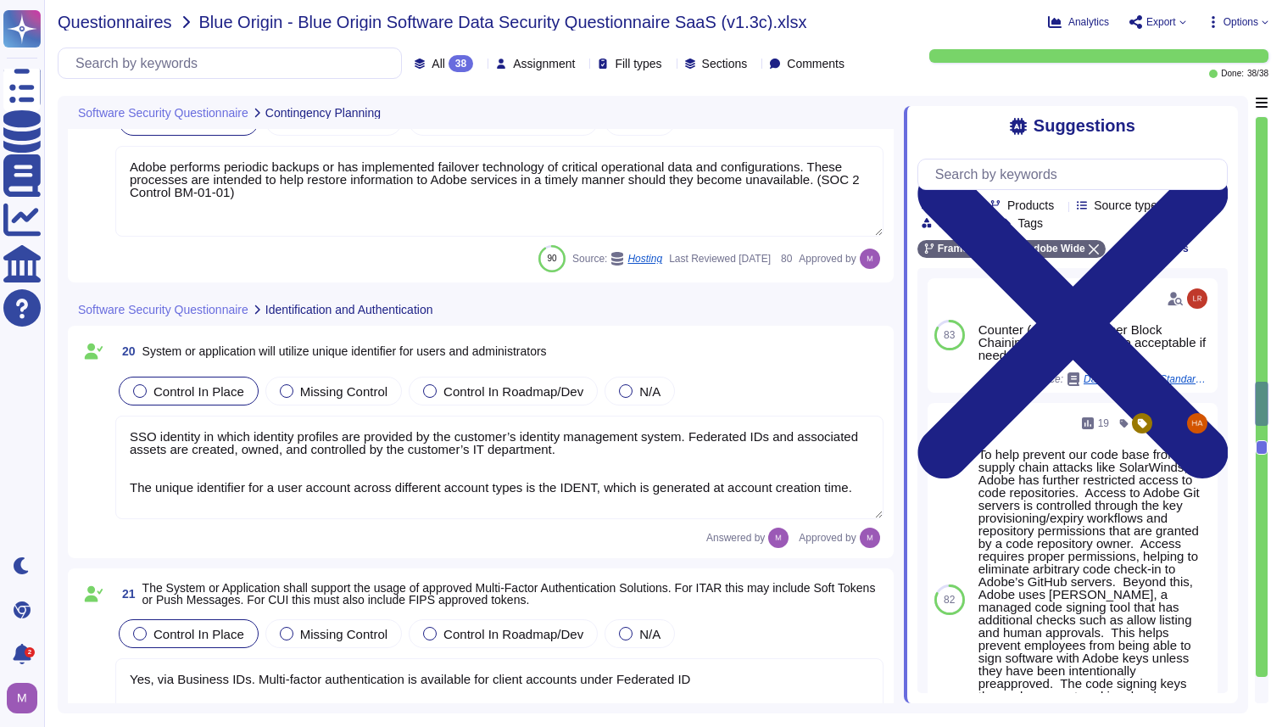
click at [109, 26] on span "Questionnaires" at bounding box center [115, 22] width 115 height 17
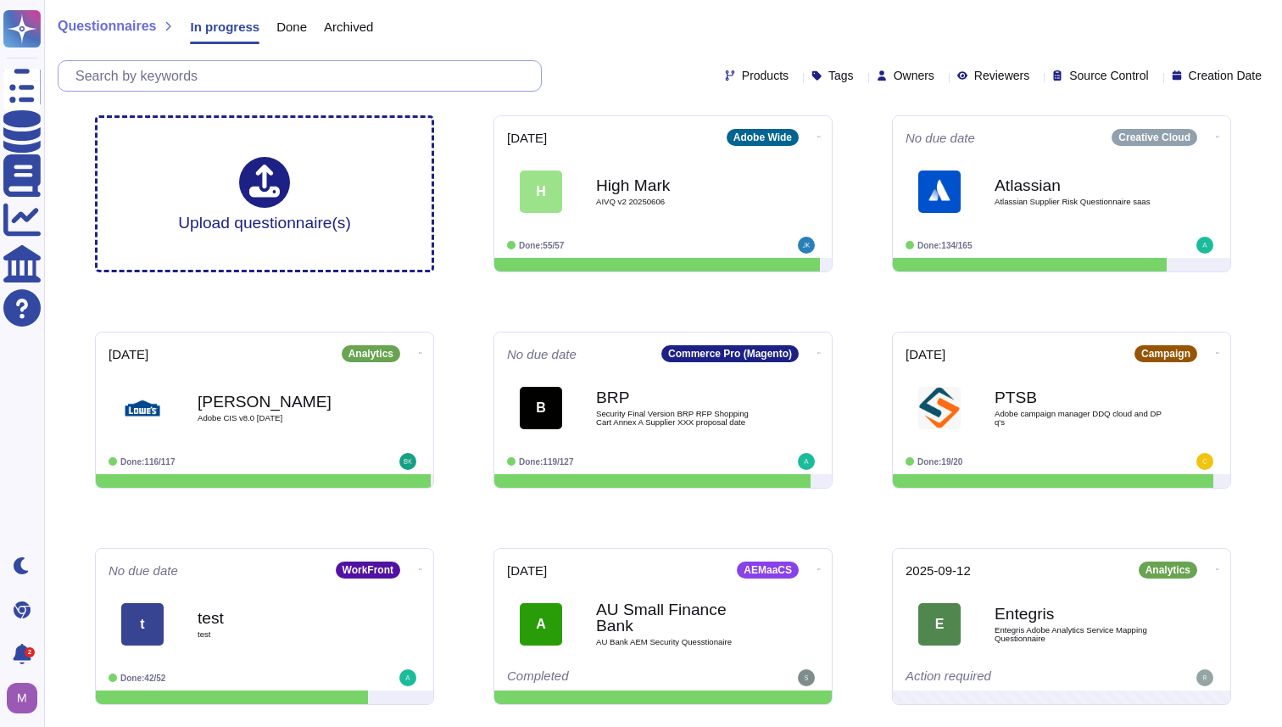
click at [319, 87] on input "text" at bounding box center [304, 76] width 474 height 30
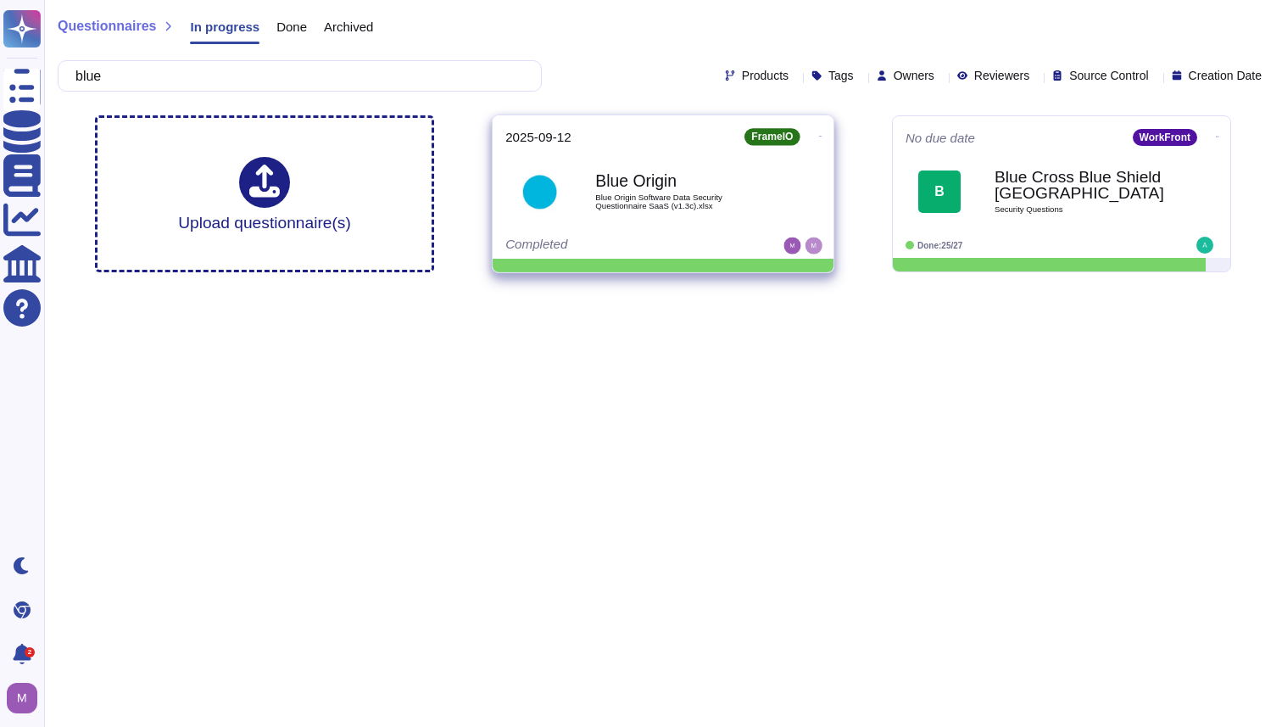
type input "blue"
click at [819, 138] on icon at bounding box center [820, 136] width 3 height 4
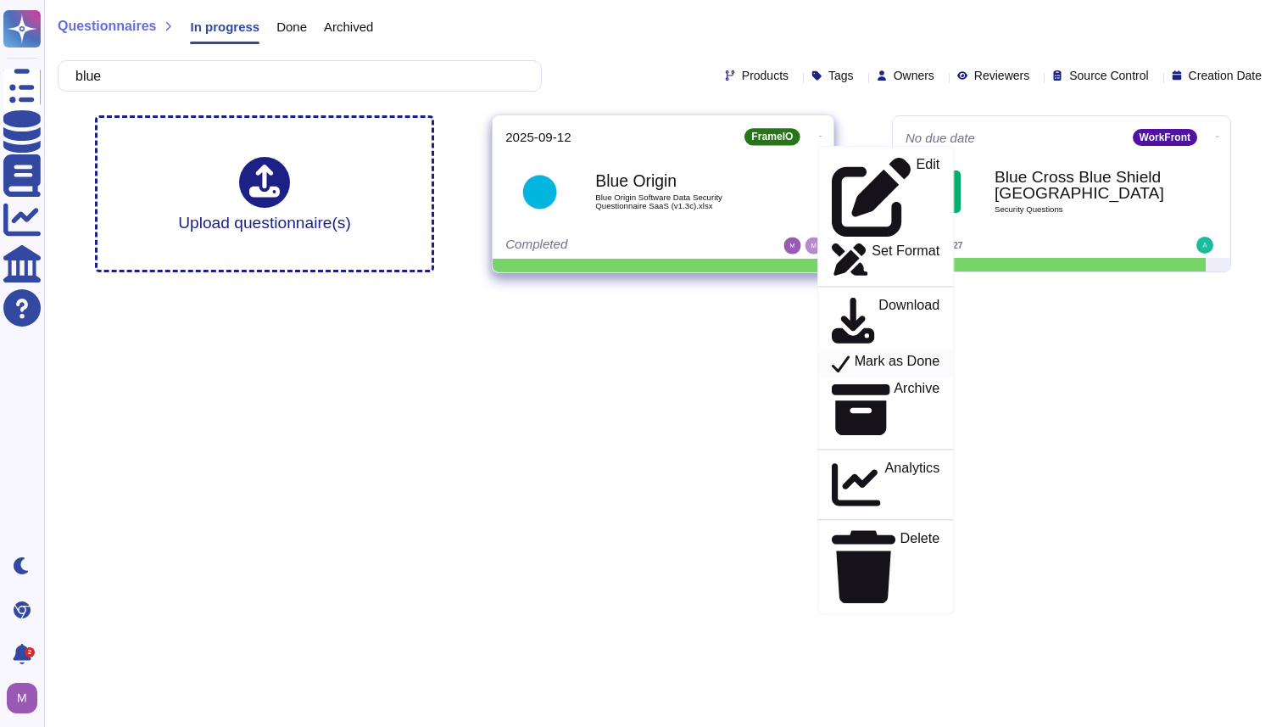
click at [856, 354] on p "Mark as Done" at bounding box center [898, 364] width 86 height 20
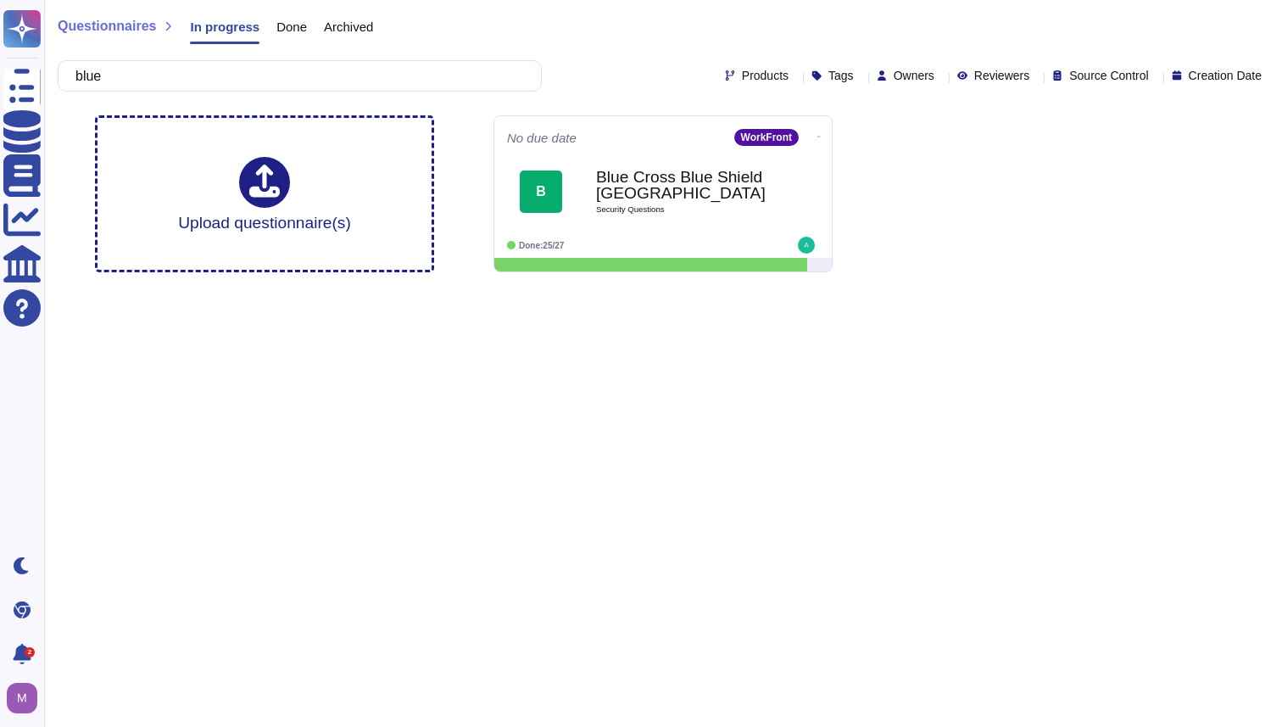
click at [119, 26] on span "Questionnaires" at bounding box center [107, 27] width 98 height 14
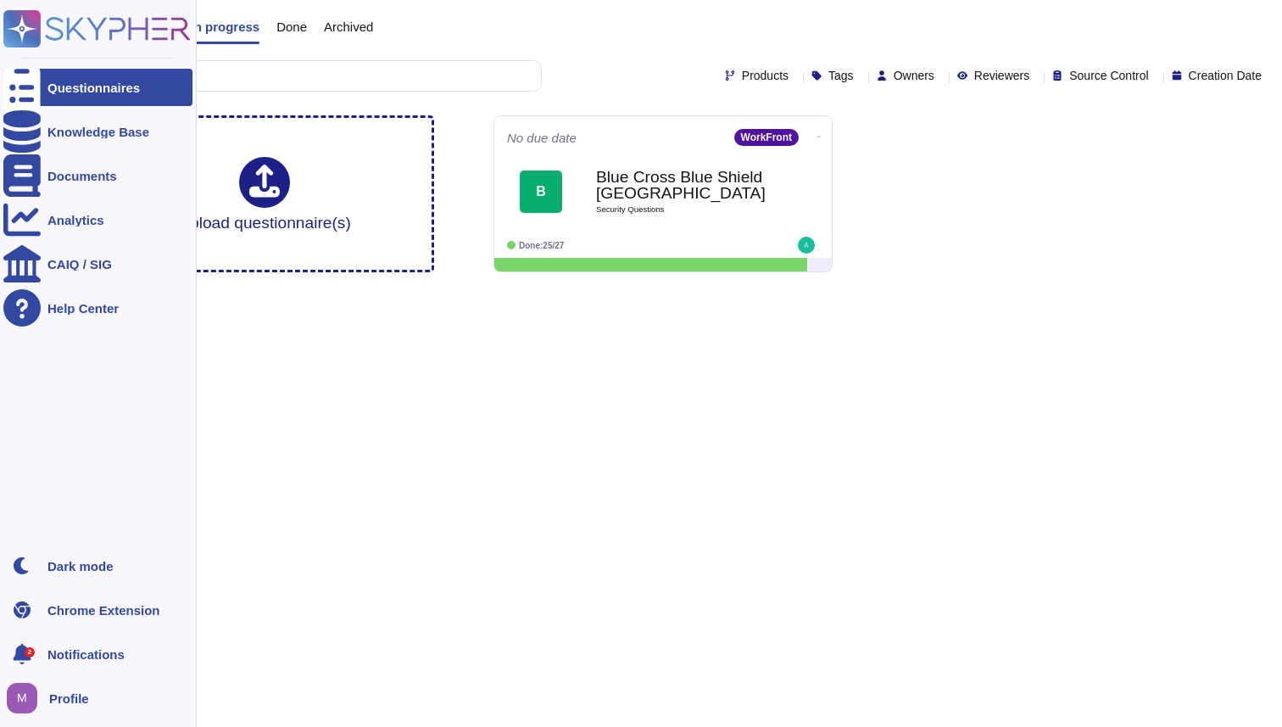
click at [21, 78] on div at bounding box center [21, 87] width 37 height 37
